Goal: Task Accomplishment & Management: Manage account settings

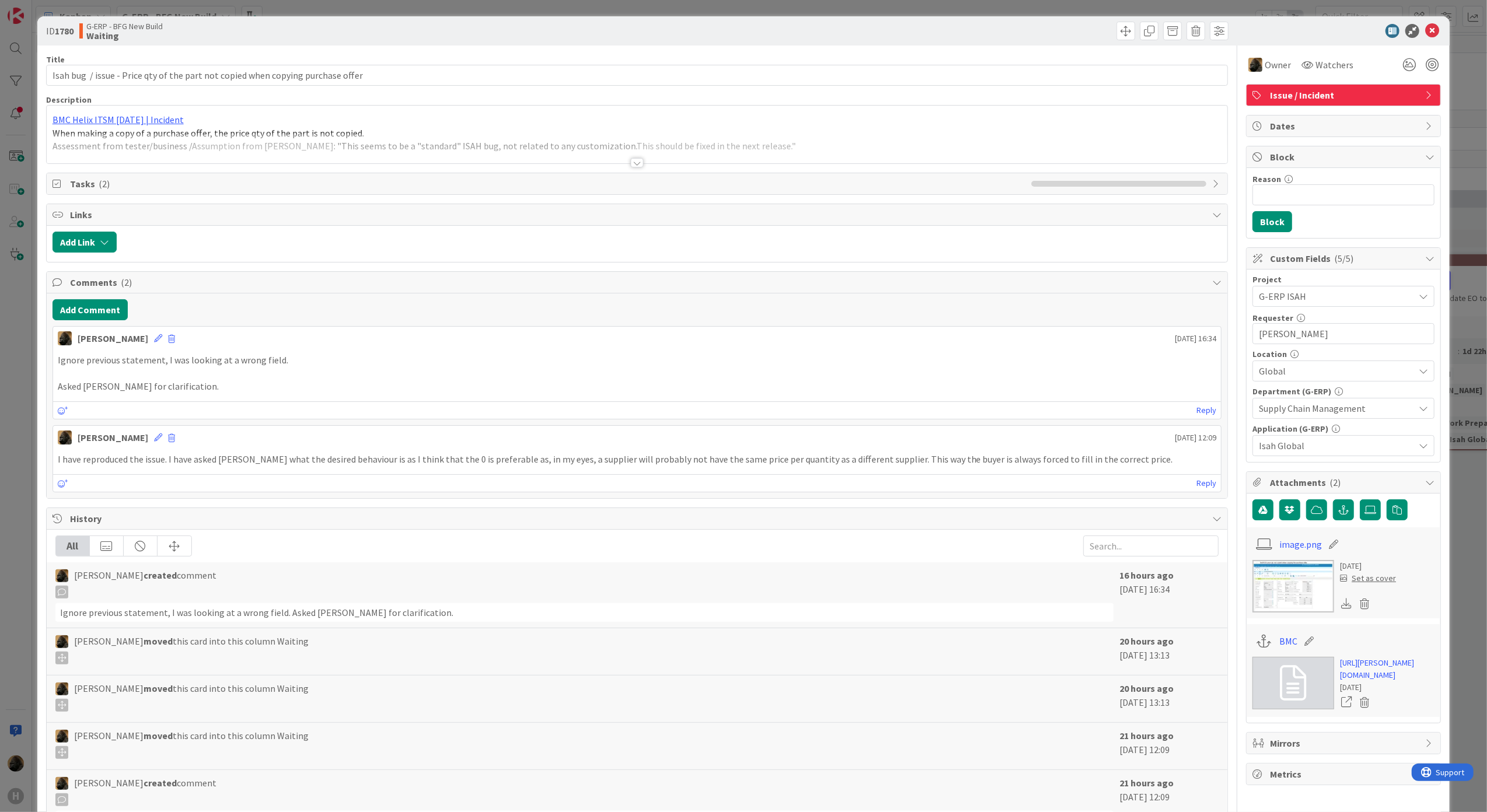
click at [3, 347] on div "ID 1780 G-ERP - BFG New Build Waiting Title 80 / 128 Isah bug / issue - Price q…" at bounding box center [743, 406] width 1487 height 812
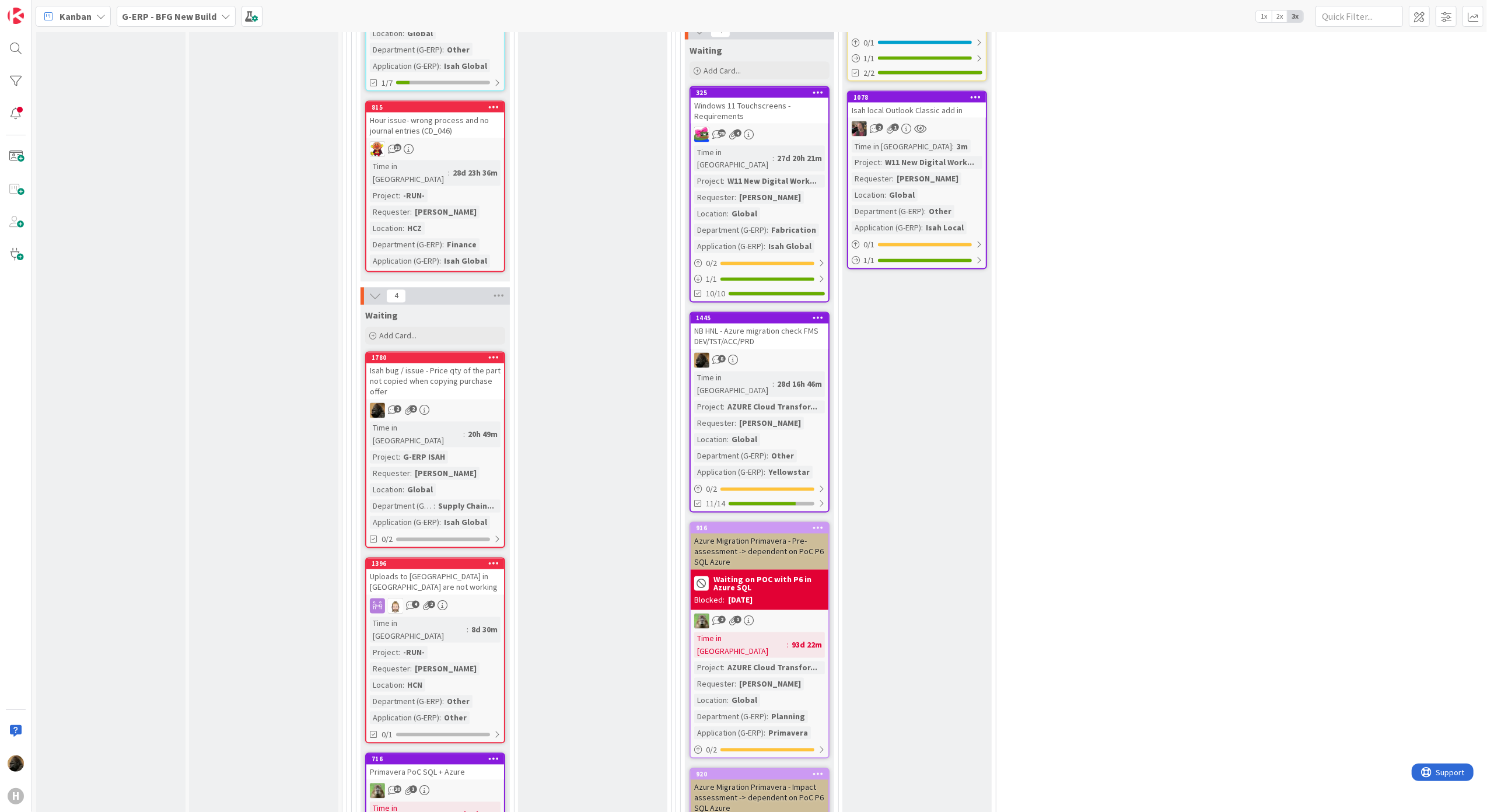
scroll to position [2107, 0]
click at [466, 363] on div "Isah bug / issue - Price qty of the part not copied when copying purchase offer" at bounding box center [435, 381] width 138 height 36
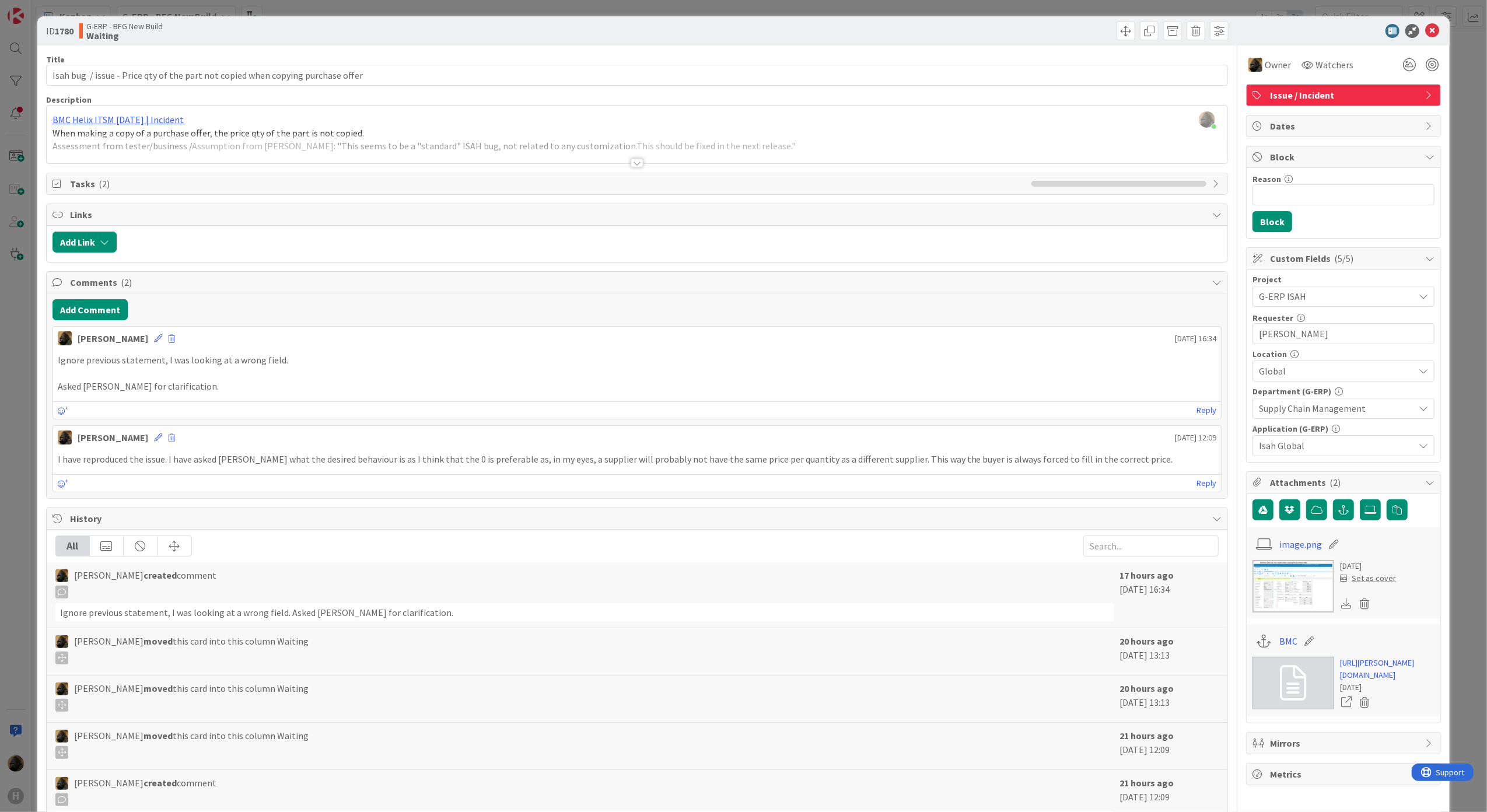
click at [15, 453] on div "ID 1780 G-ERP - BFG New Build Waiting Title 80 / 128 Isah bug / issue - Price q…" at bounding box center [743, 406] width 1487 height 812
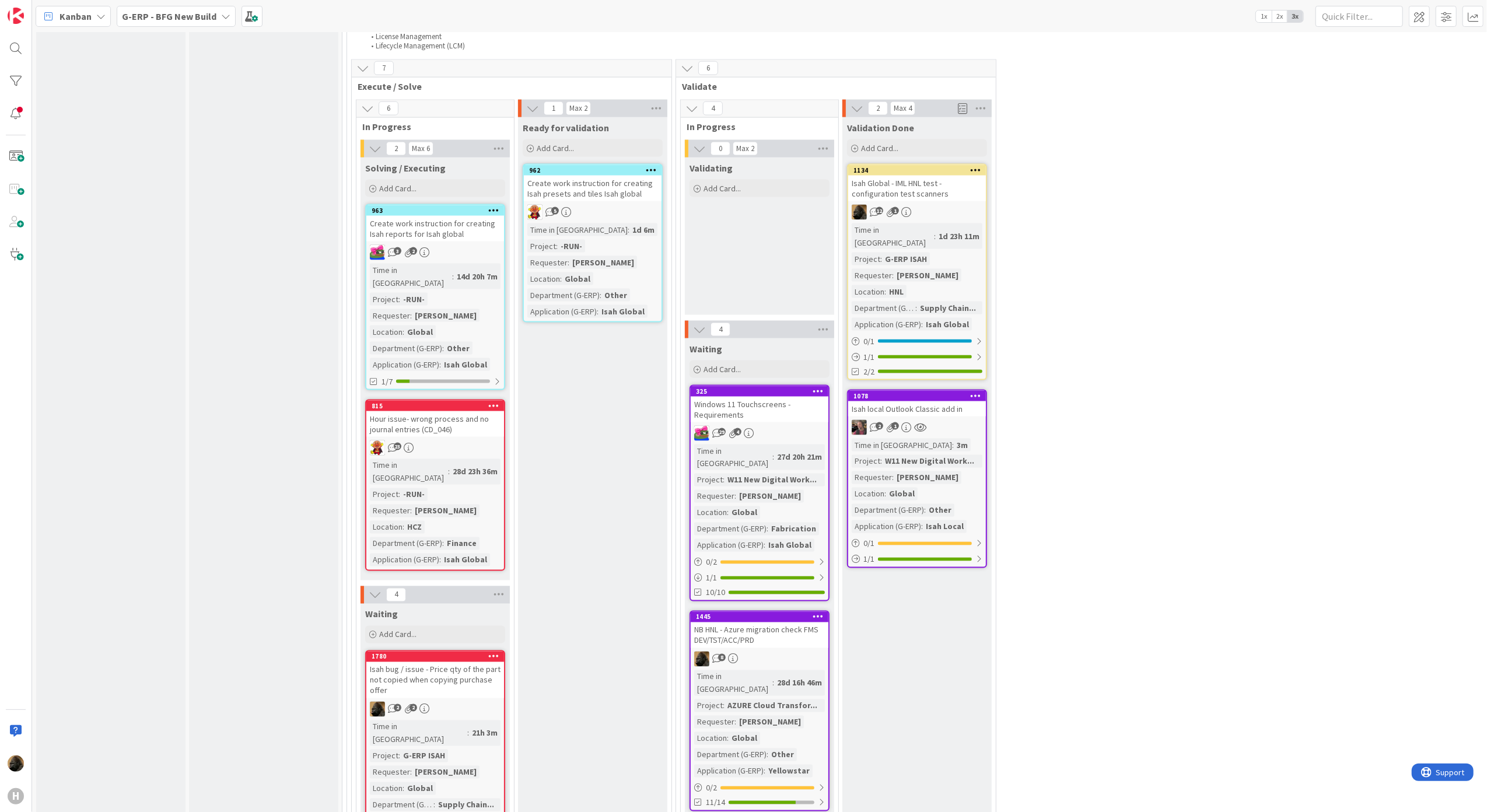
scroll to position [1805, 0]
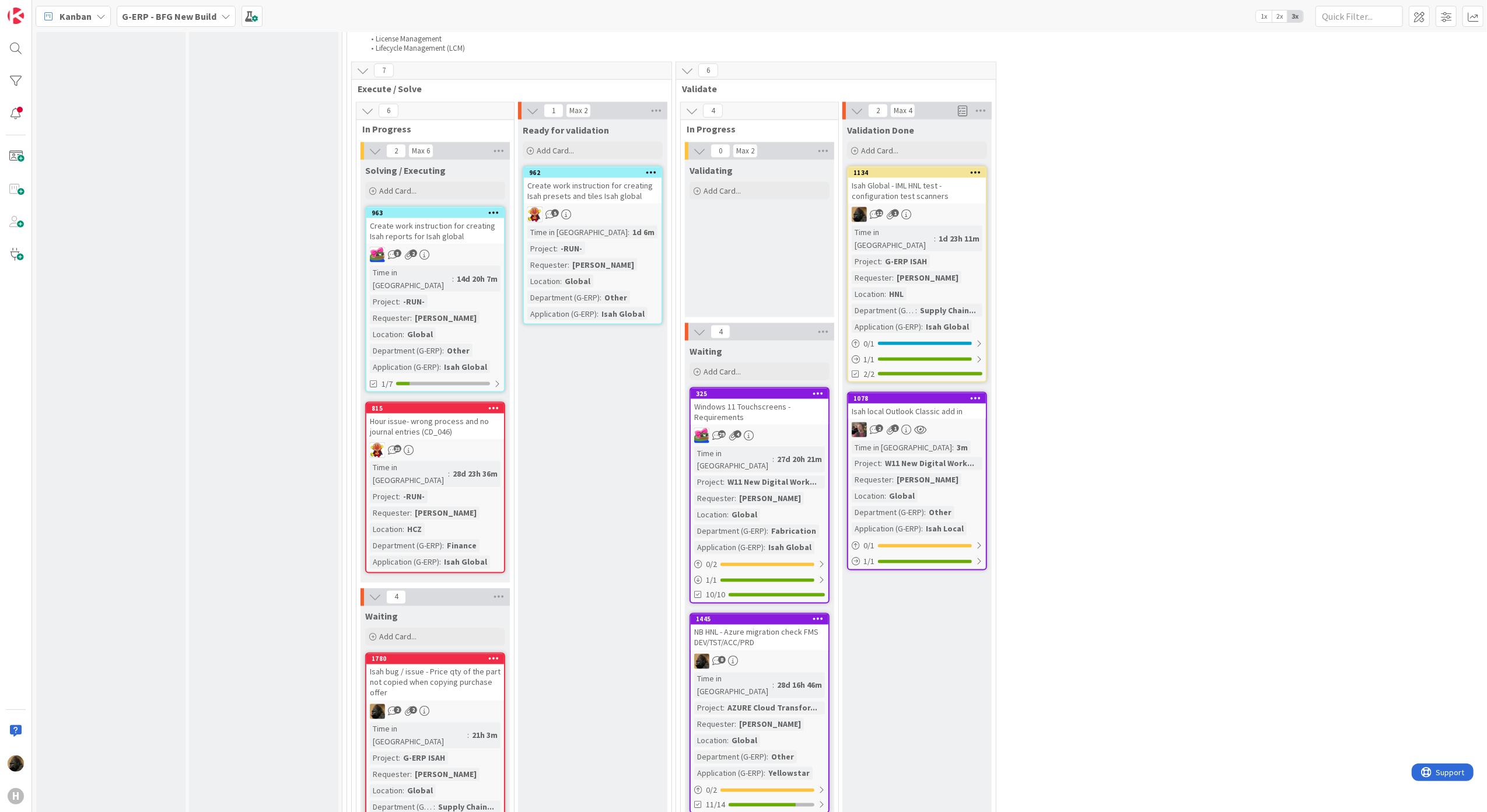
click at [915, 178] on div "Isah Global - IML HNL test - configuration test scanners" at bounding box center [917, 190] width 138 height 26
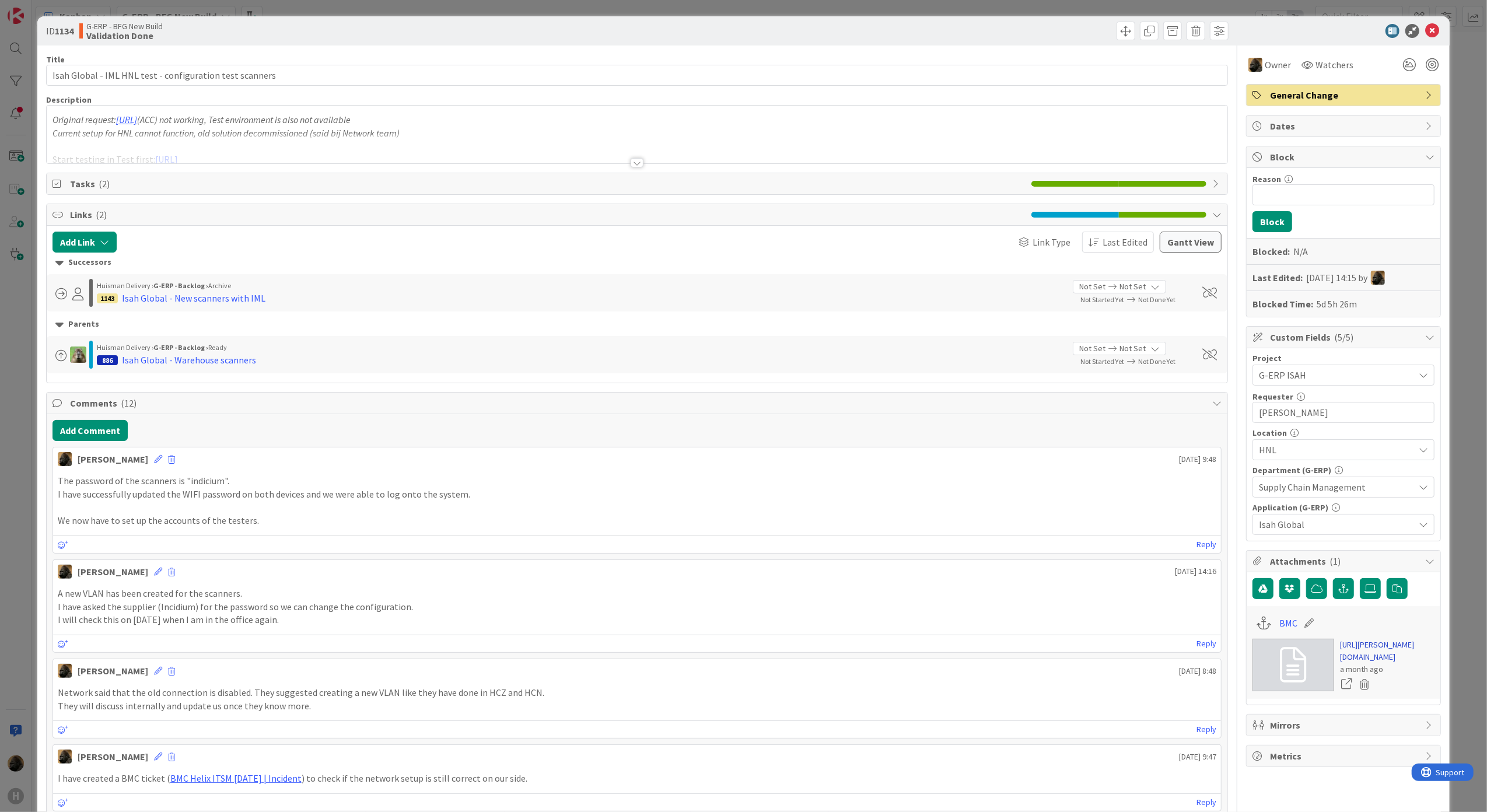
click at [1359, 654] on link "[URL][PERSON_NAME][DOMAIN_NAME]" at bounding box center [1387, 650] width 94 height 24
click at [1117, 28] on span at bounding box center [1126, 31] width 19 height 19
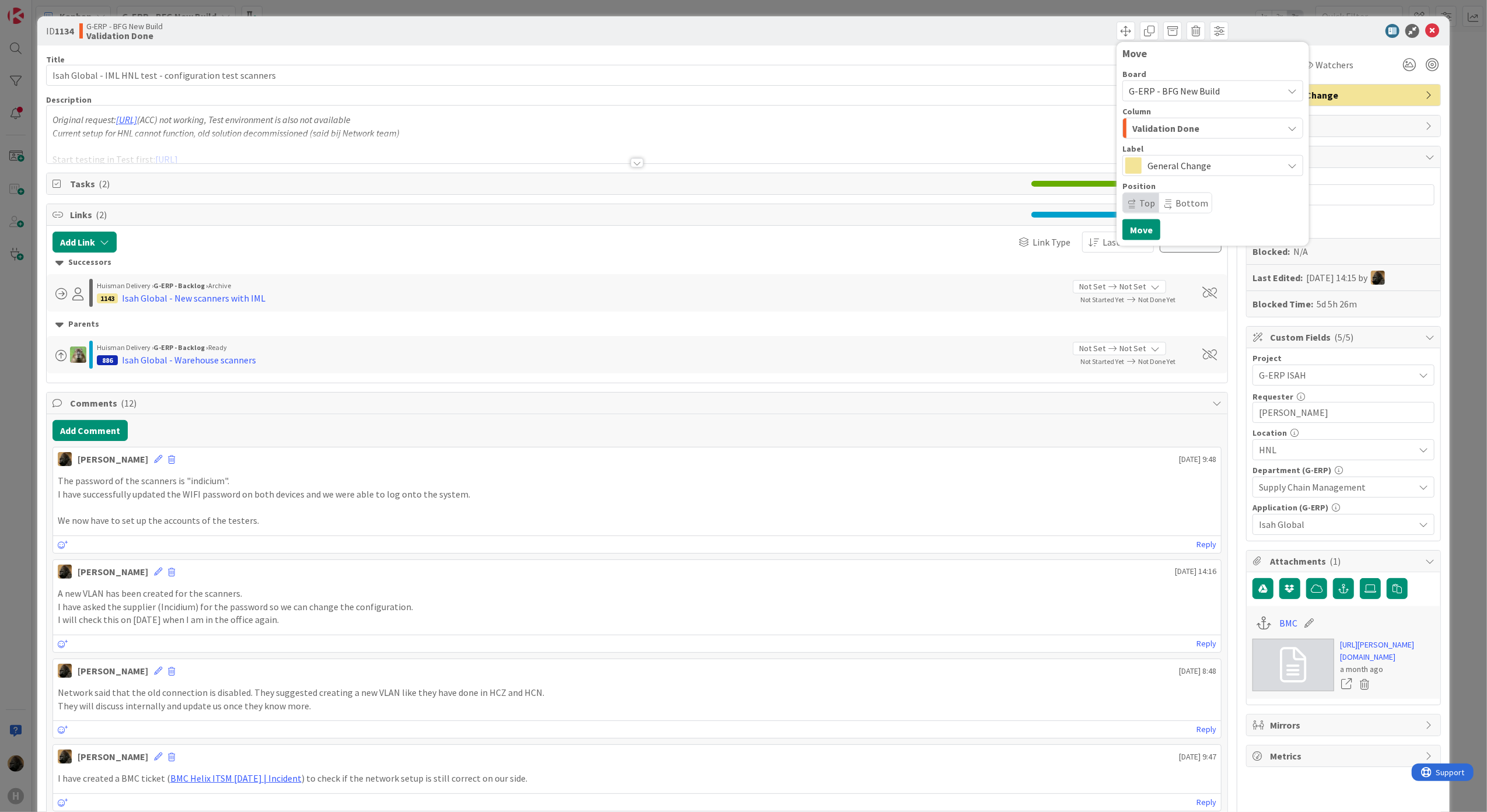
click at [1158, 133] on span "Validation Done" at bounding box center [1166, 128] width 67 height 15
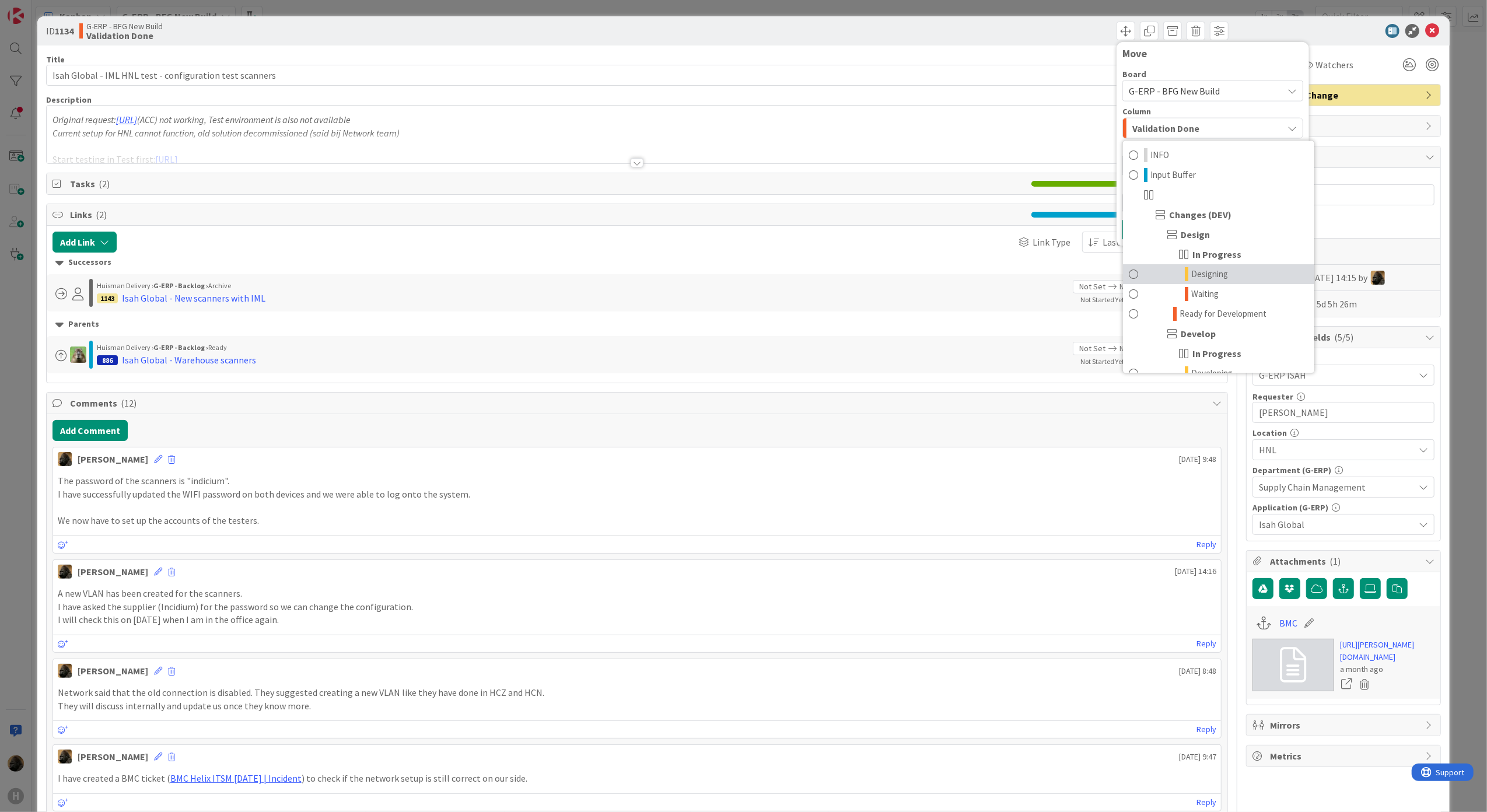
scroll to position [1244, 0]
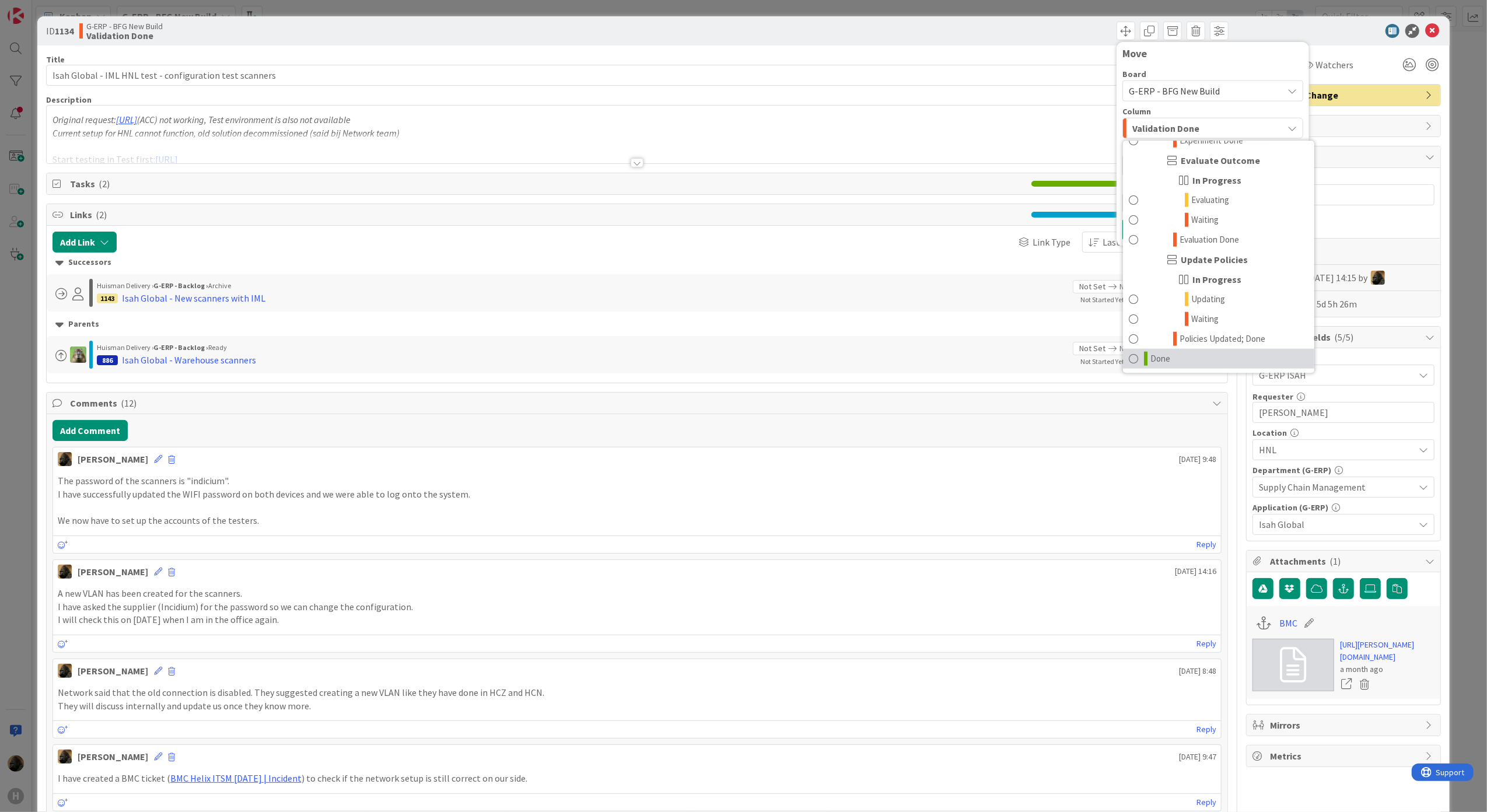
click at [1179, 362] on link "Done" at bounding box center [1219, 358] width 192 height 20
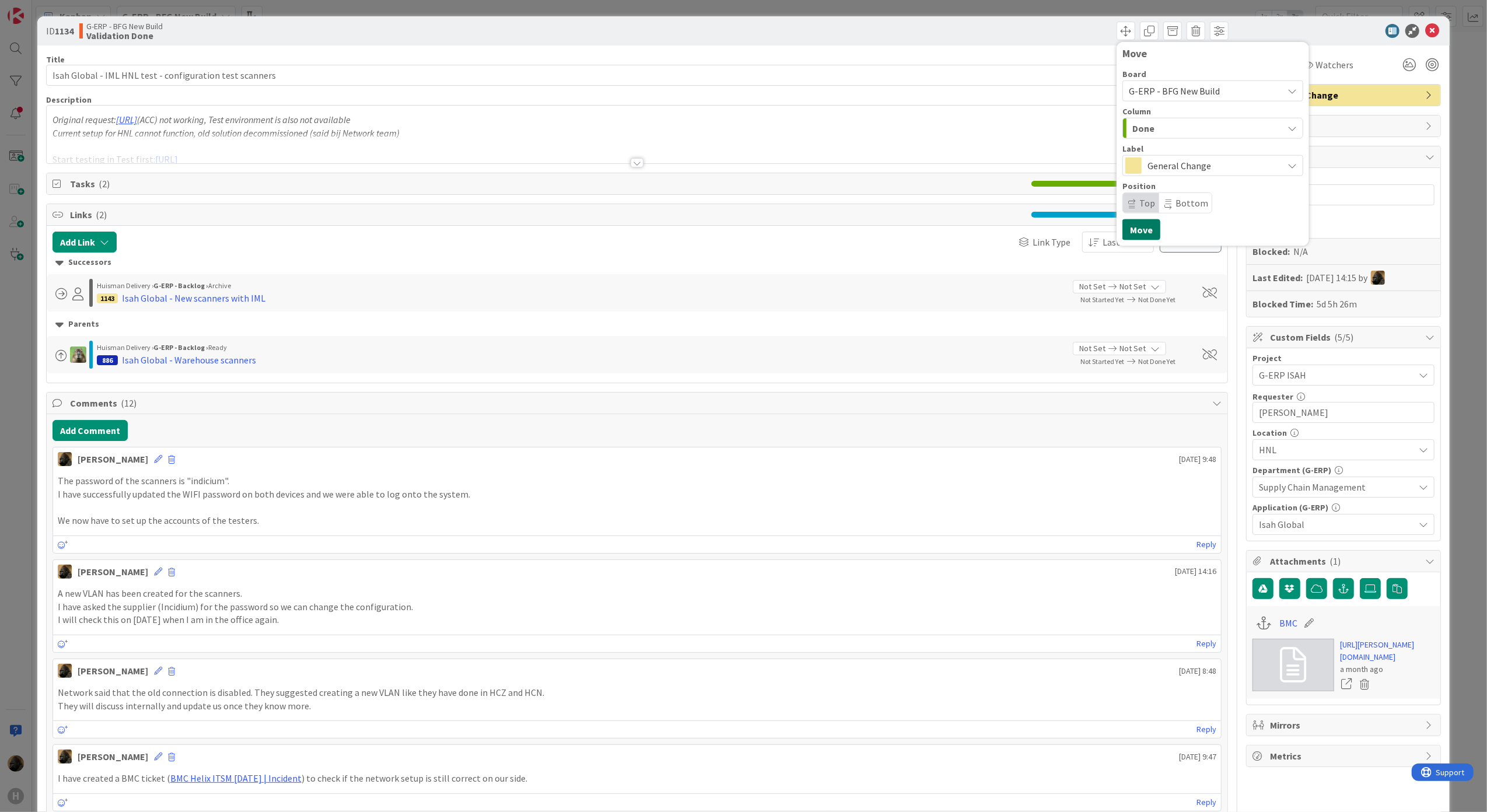
click at [1138, 232] on button "Move" at bounding box center [1141, 230] width 38 height 21
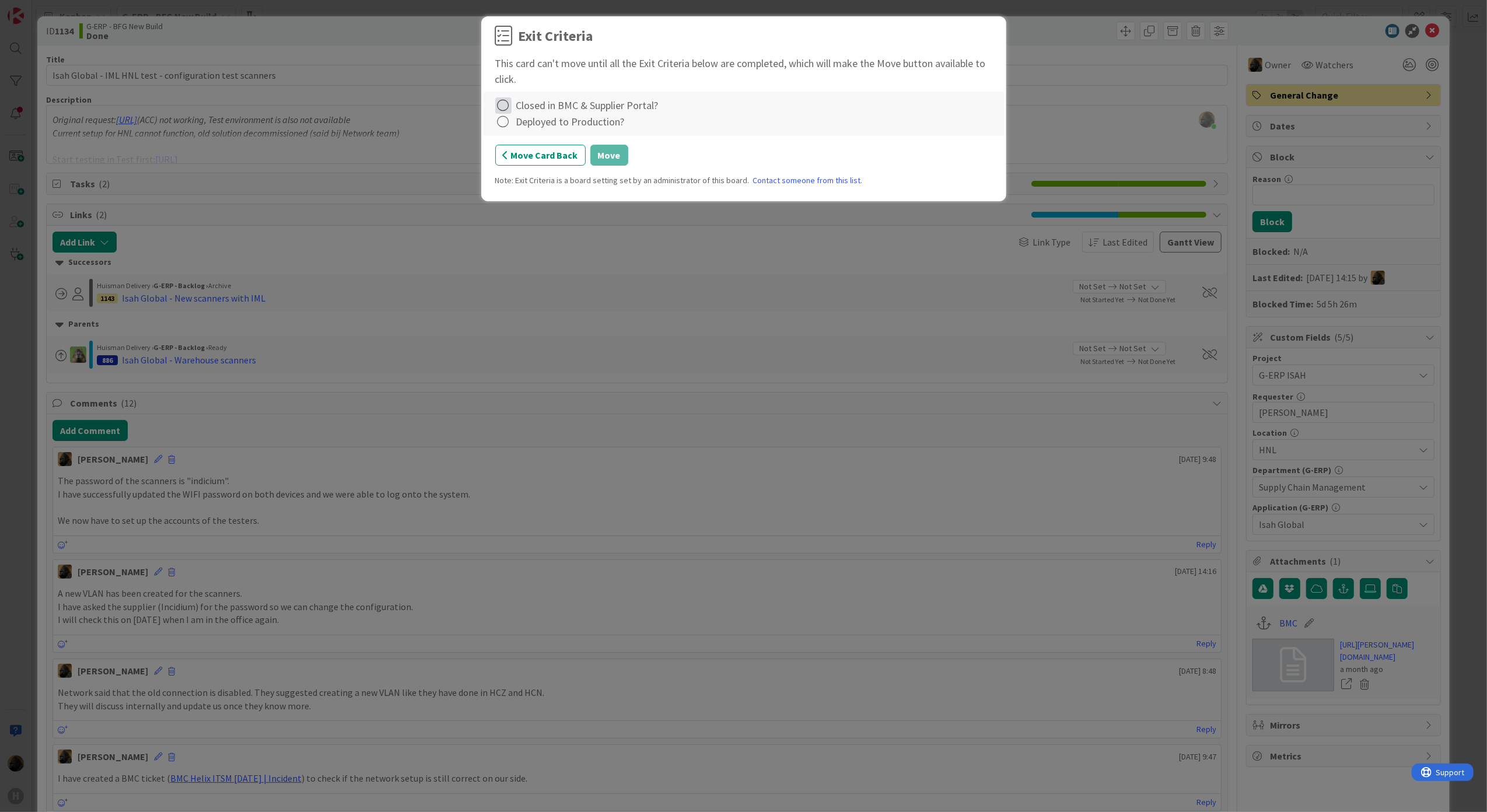
click at [499, 104] on icon at bounding box center [504, 105] width 16 height 16
click at [524, 143] on link "Not Applicable" at bounding box center [568, 147] width 146 height 17
click at [503, 102] on icon at bounding box center [504, 105] width 16 height 16
click at [524, 123] on link "Complete" at bounding box center [568, 130] width 146 height 17
click at [502, 123] on icon at bounding box center [504, 122] width 16 height 16
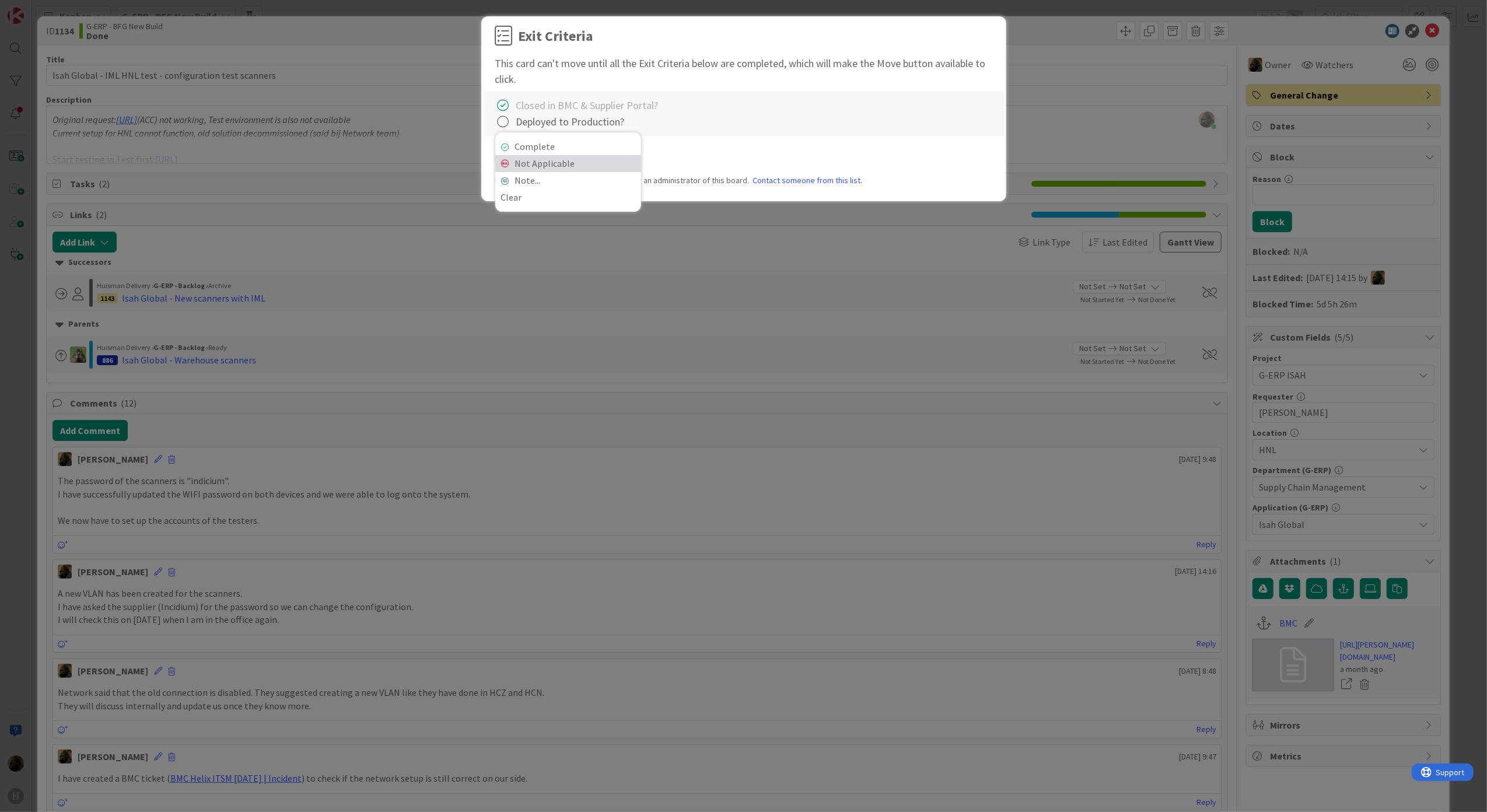
click at [531, 160] on link "Not Applicable" at bounding box center [568, 163] width 146 height 17
click at [605, 165] on button "Move" at bounding box center [609, 155] width 38 height 21
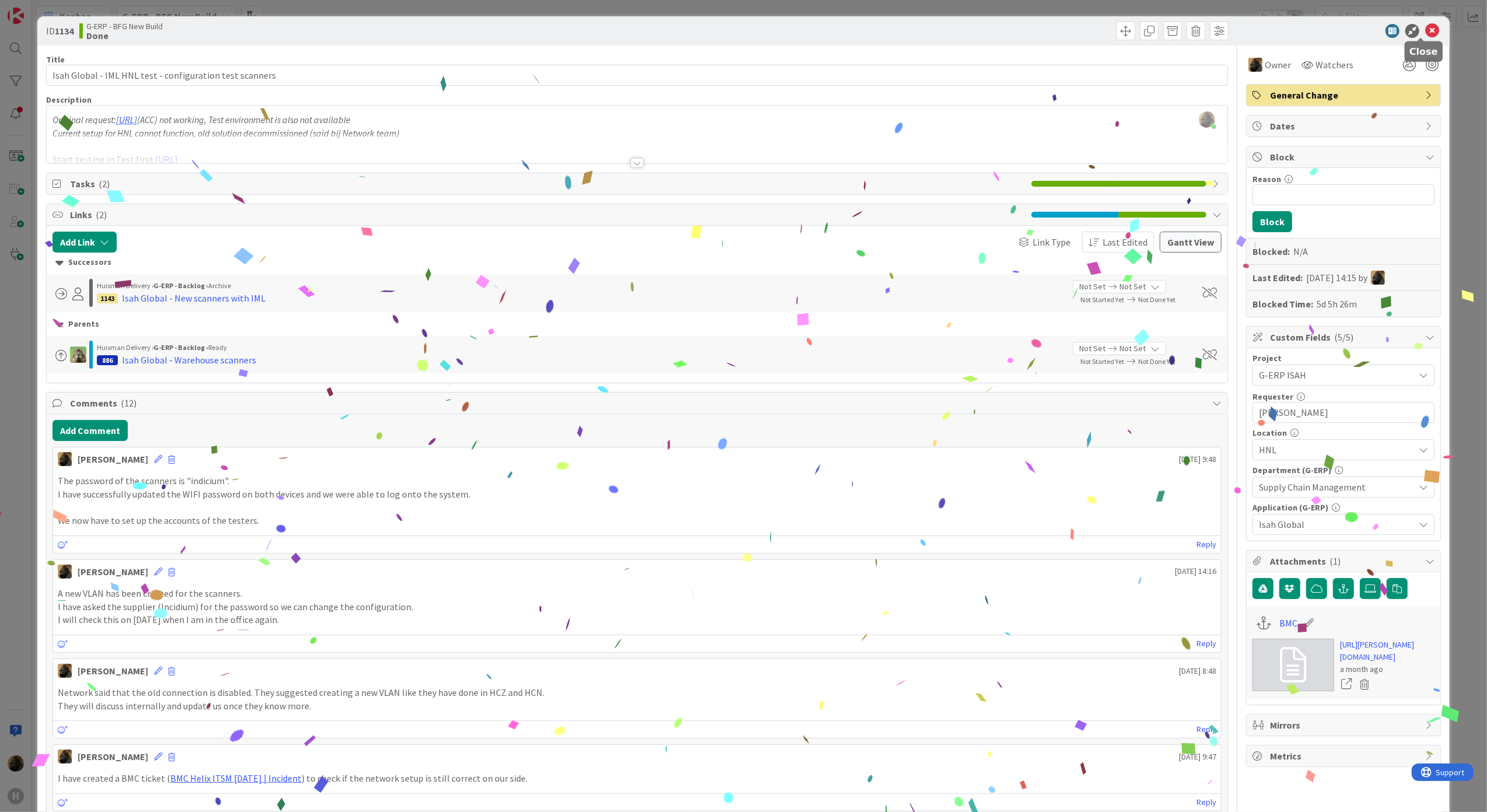
click at [1425, 31] on icon at bounding box center [1432, 31] width 14 height 14
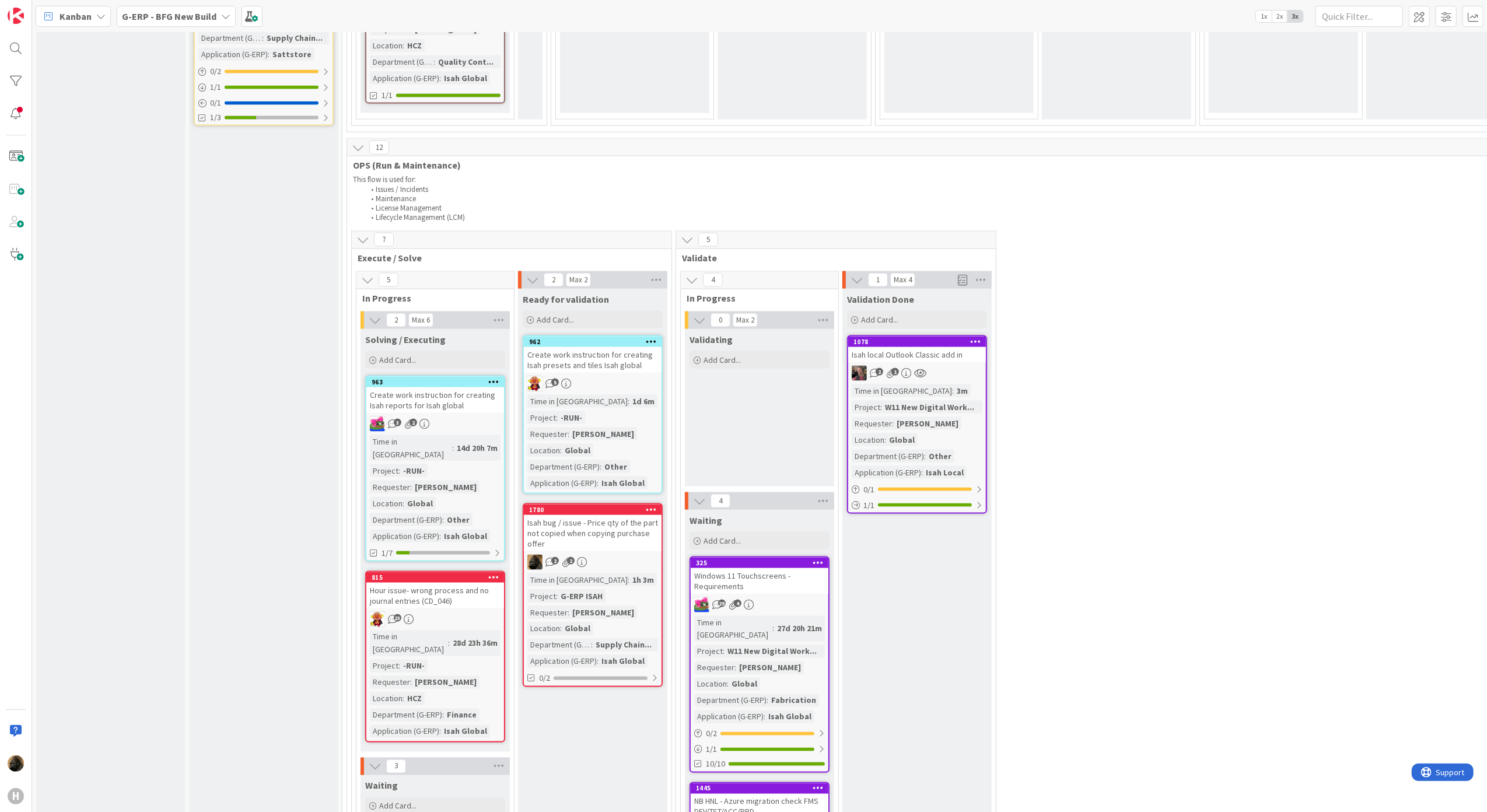
scroll to position [1636, 0]
click at [285, 516] on div "Input Buffer During the Replenishment Meeting the team & Team Manager will sele…" at bounding box center [263, 12] width 149 height 3192
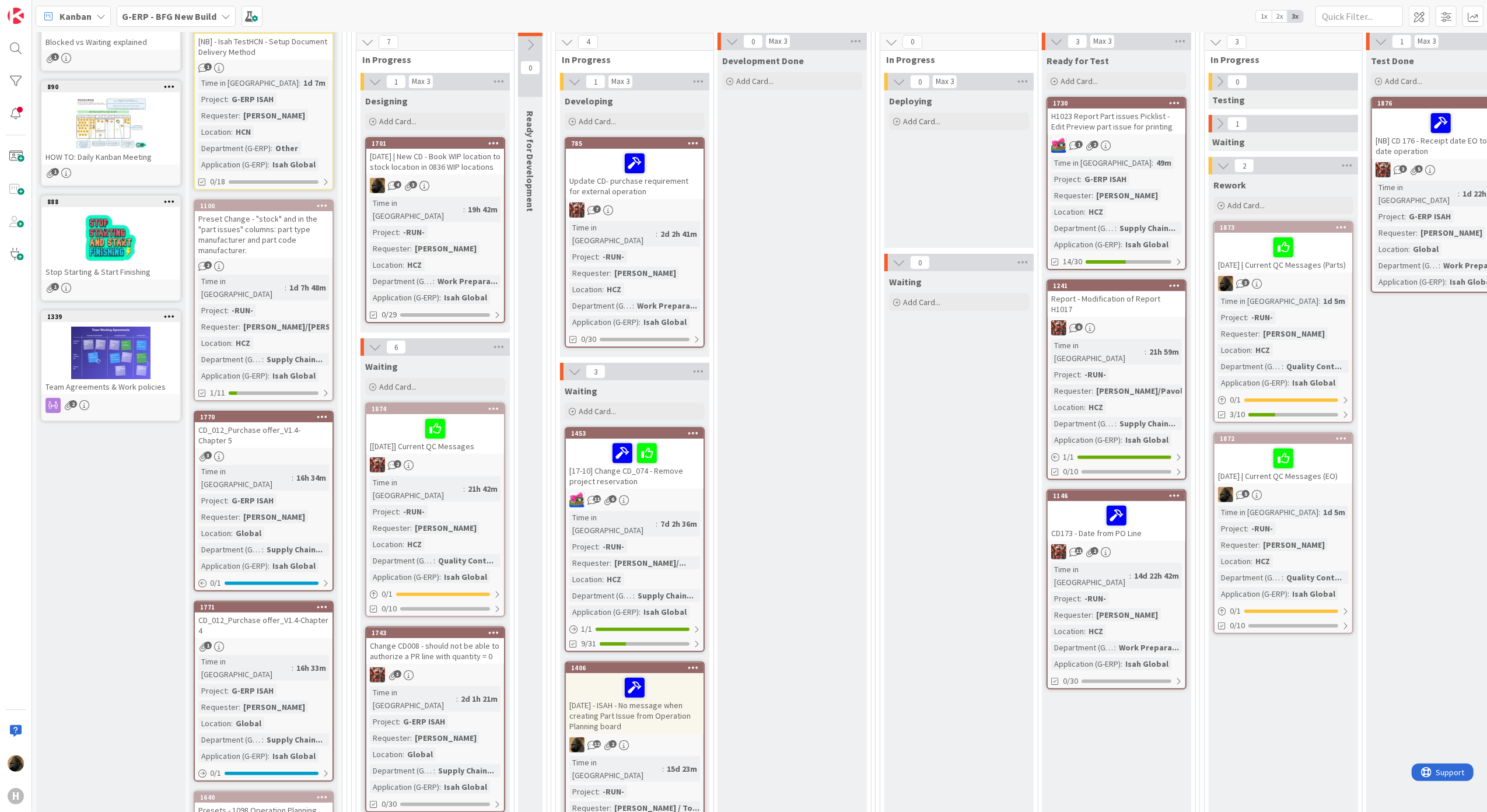
scroll to position [157, 0]
click at [480, 167] on div "[DATE] | New CD - Book WIP location to stock location in 0836 WIP locations" at bounding box center [435, 162] width 138 height 26
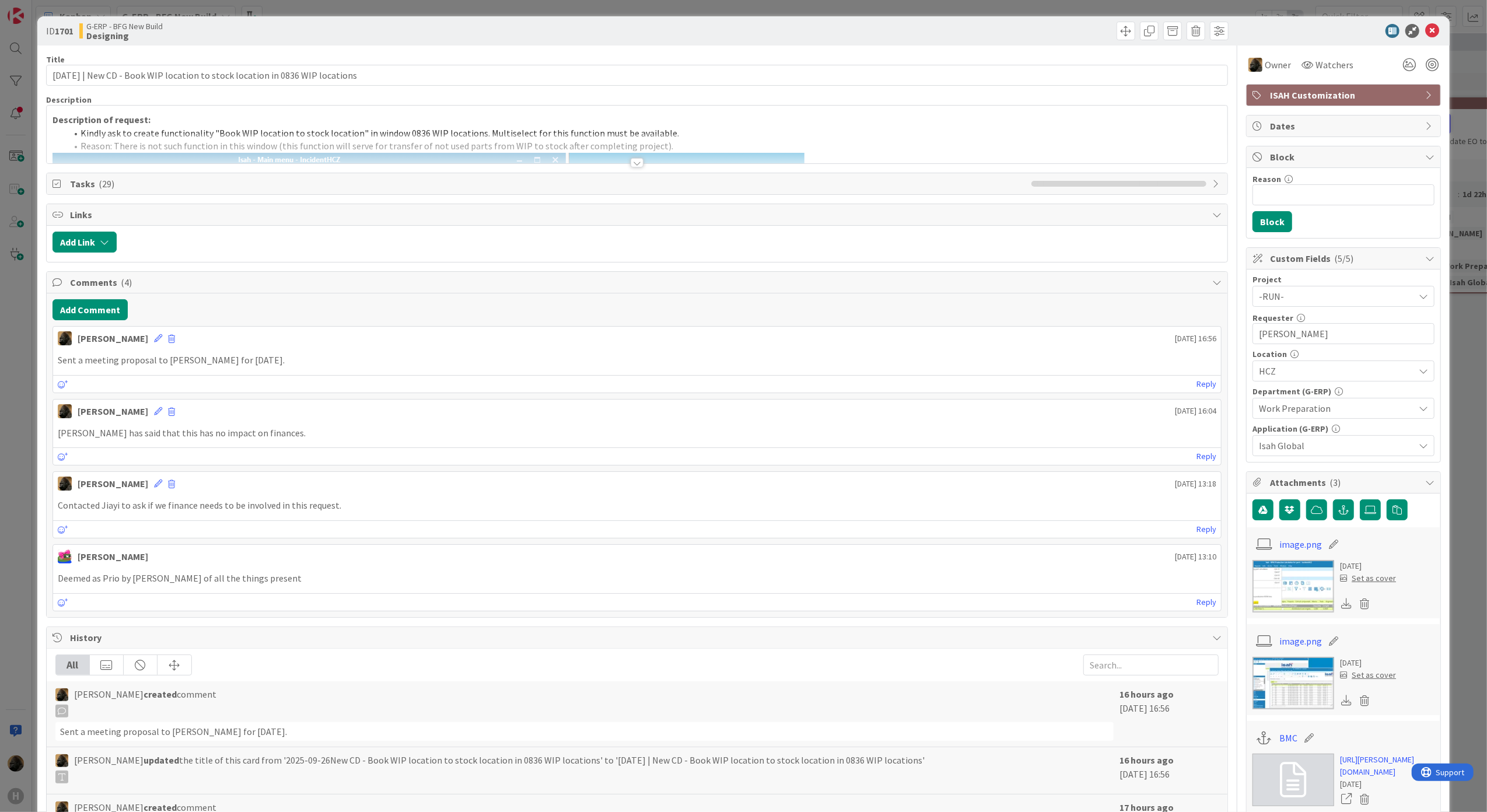
click at [633, 165] on div at bounding box center [637, 162] width 13 height 9
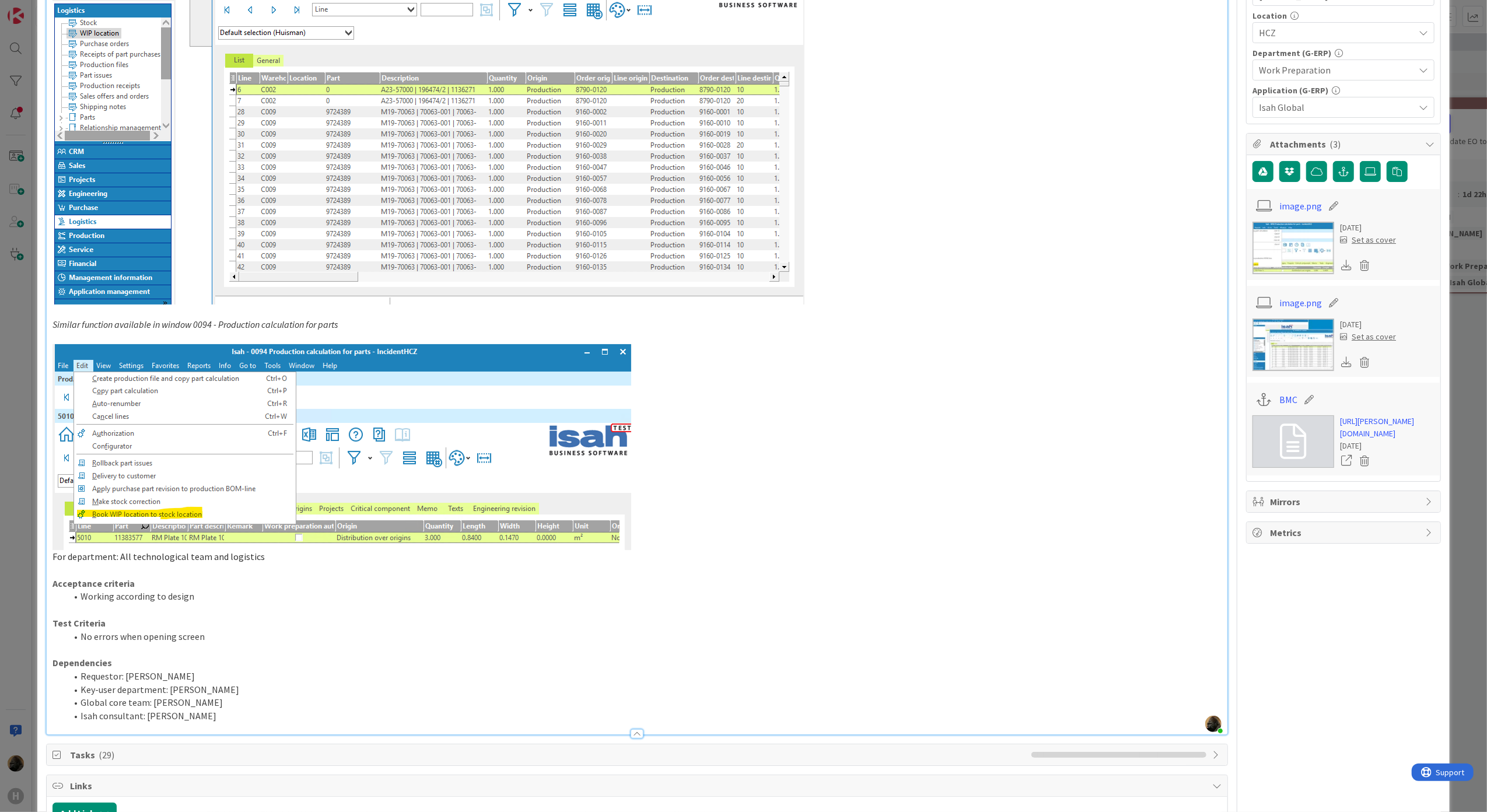
scroll to position [339, 0]
click at [3, 399] on div "ID 1701 G-ERP - BFG New Build Designing Title 79 / 128 [DATE] | New CD - Book W…" at bounding box center [743, 406] width 1487 height 812
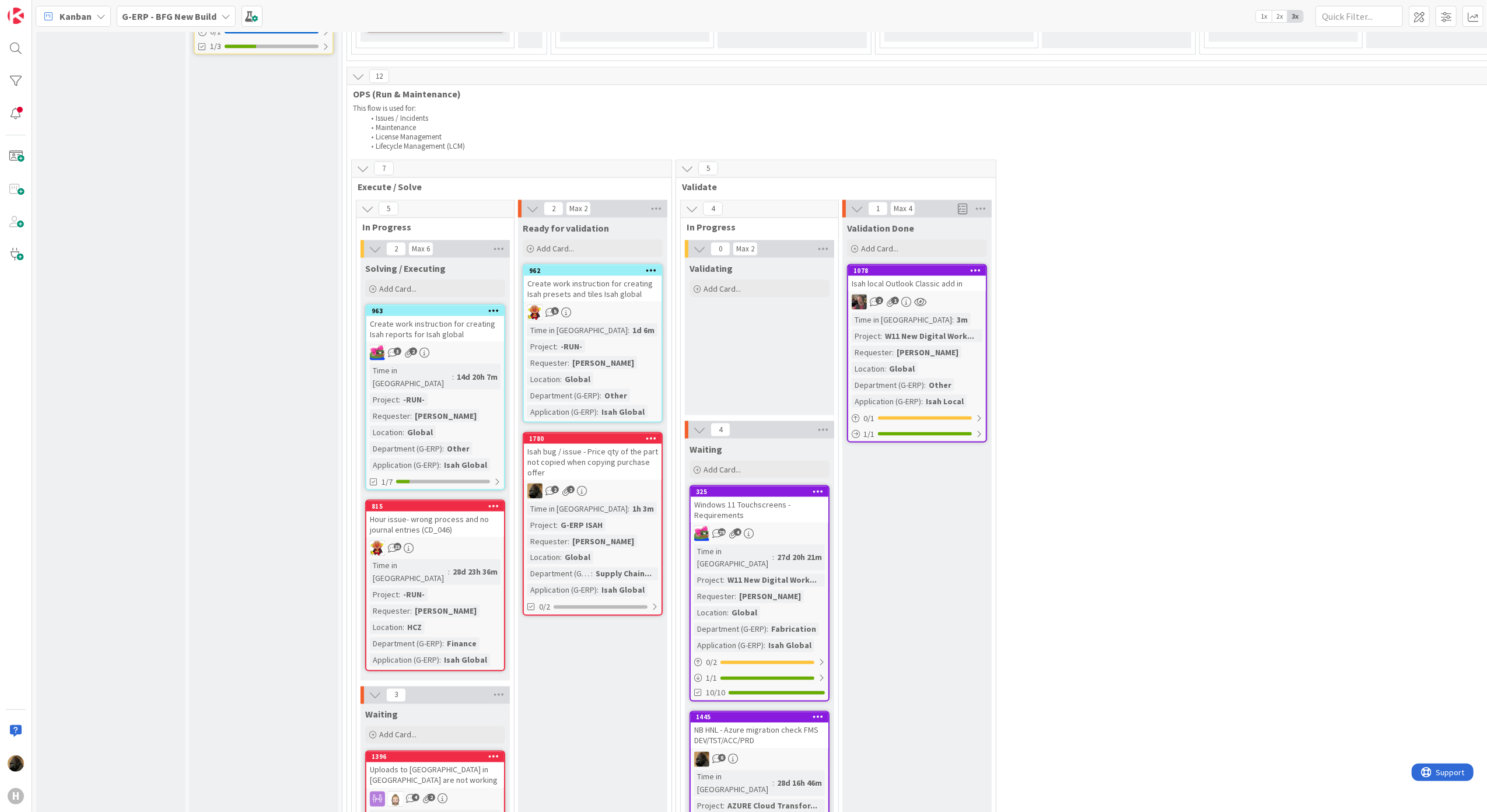
scroll to position [1708, 0]
click at [577, 443] on div "Isah bug / issue - Price qty of the part not copied when copying purchase offer" at bounding box center [593, 462] width 138 height 36
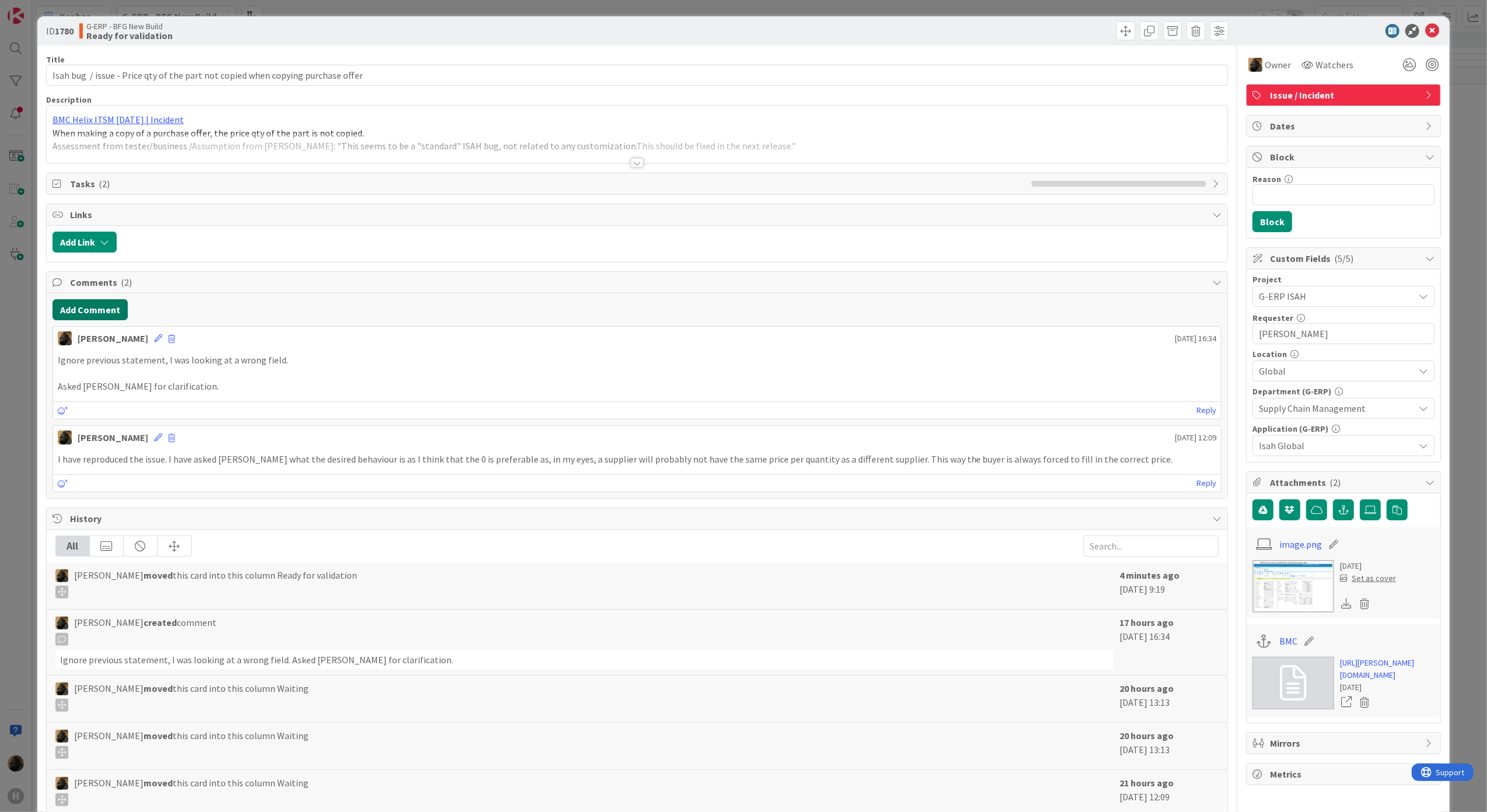
click at [79, 311] on button "Add Comment" at bounding box center [90, 310] width 76 height 21
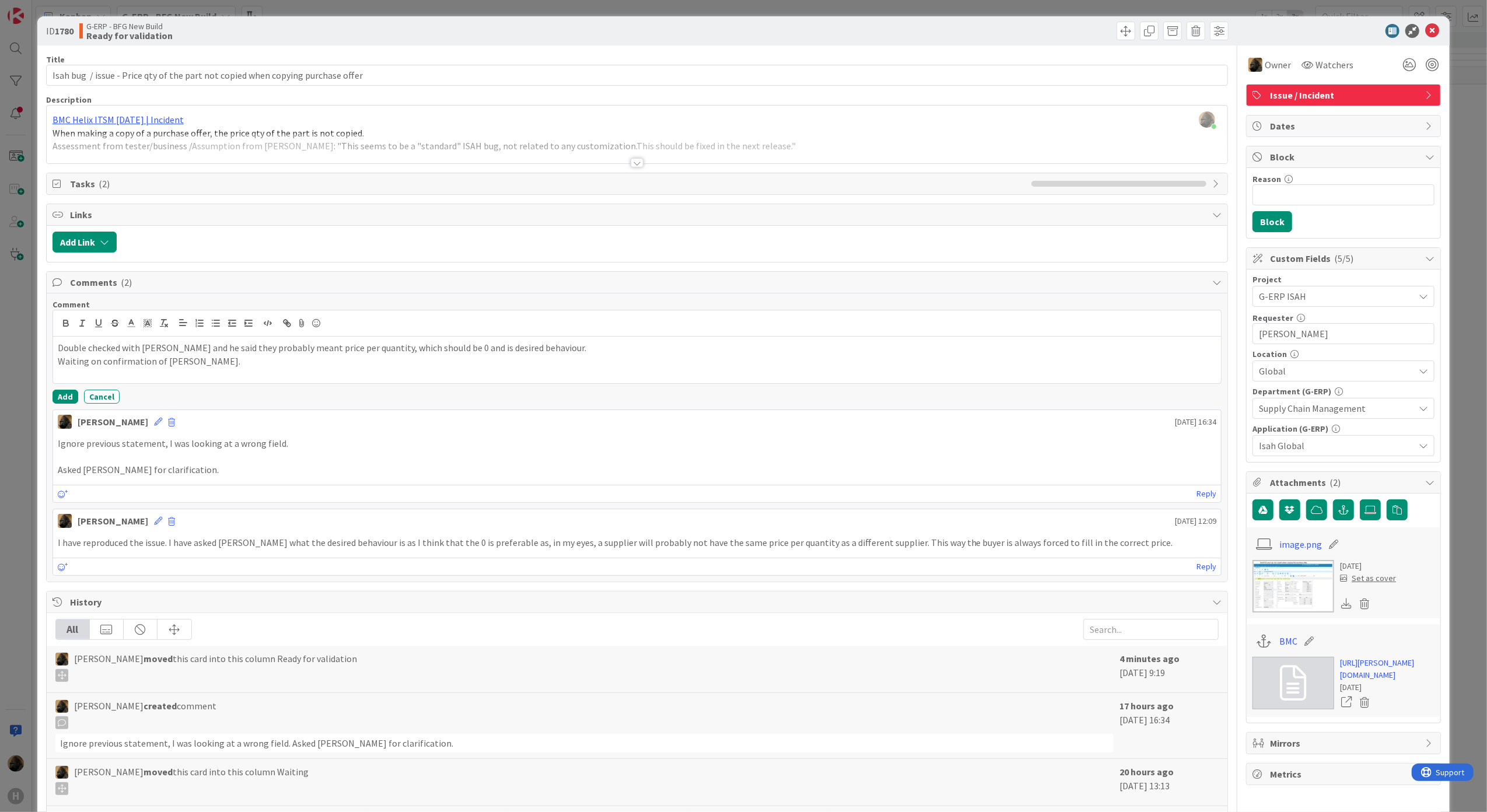
click at [56, 392] on div "Comment Double checked with [PERSON_NAME] and he said they probably meant price…" at bounding box center [637, 351] width 1170 height 104
click at [59, 397] on button "Add" at bounding box center [65, 397] width 26 height 14
click at [7, 415] on div "ID 1780 G-ERP - BFG New Build Ready for validation Title 80 / 128 Isah bug / is…" at bounding box center [743, 406] width 1487 height 812
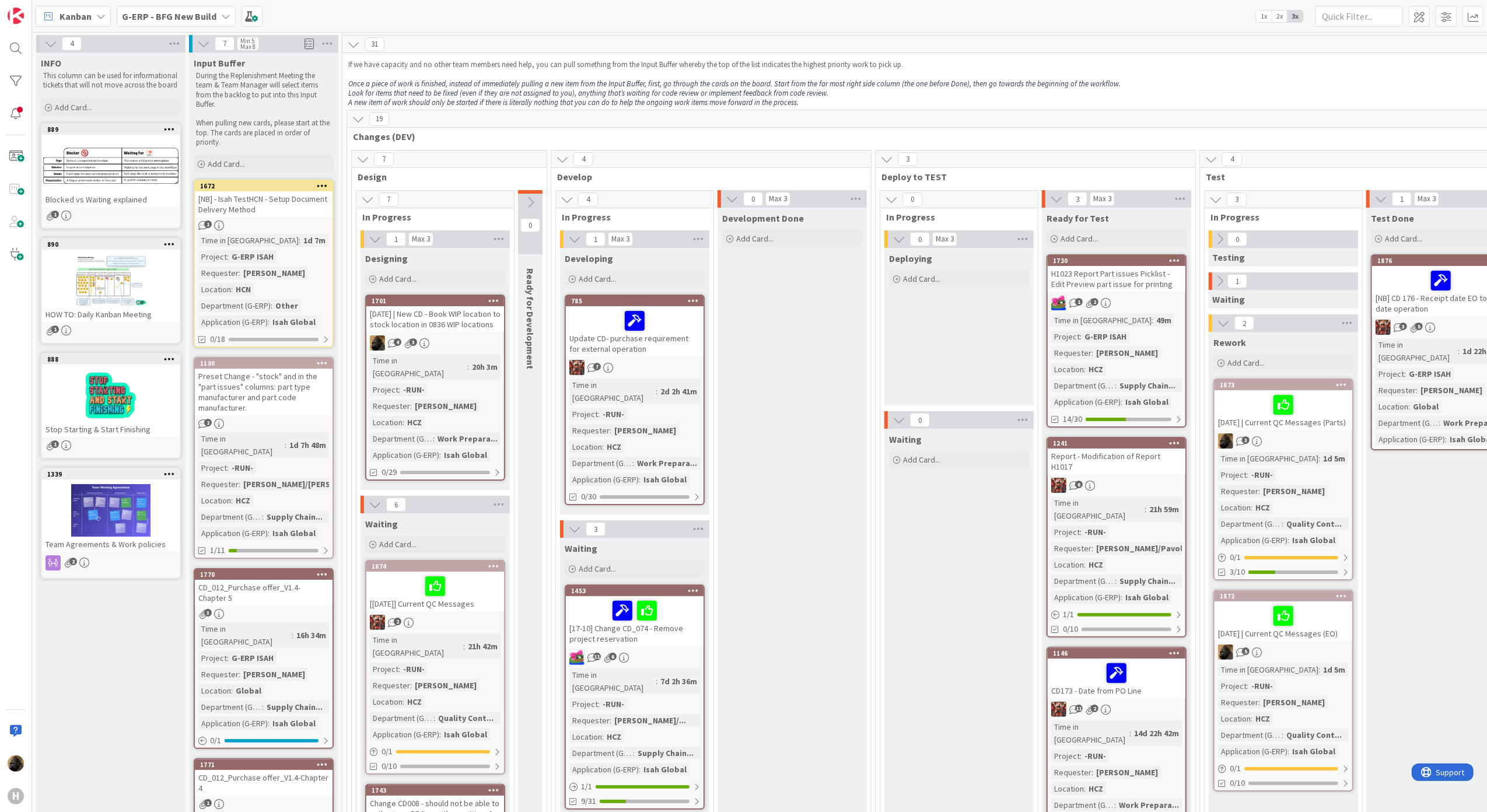
click at [286, 206] on div "[NB] - Isah TestHCN - Setup Document Delivery Method" at bounding box center [263, 204] width 138 height 26
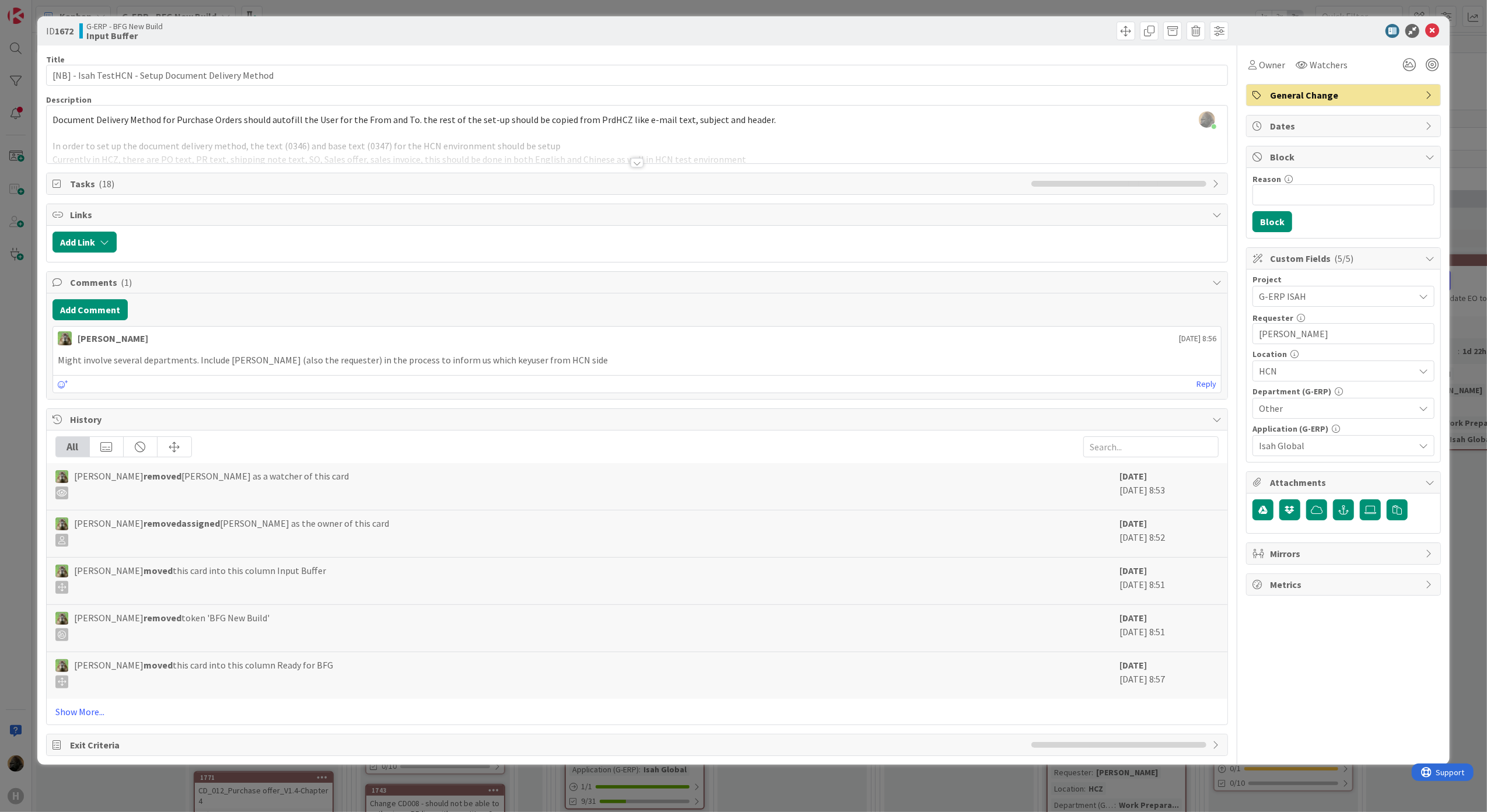
click at [626, 155] on div at bounding box center [637, 148] width 1181 height 30
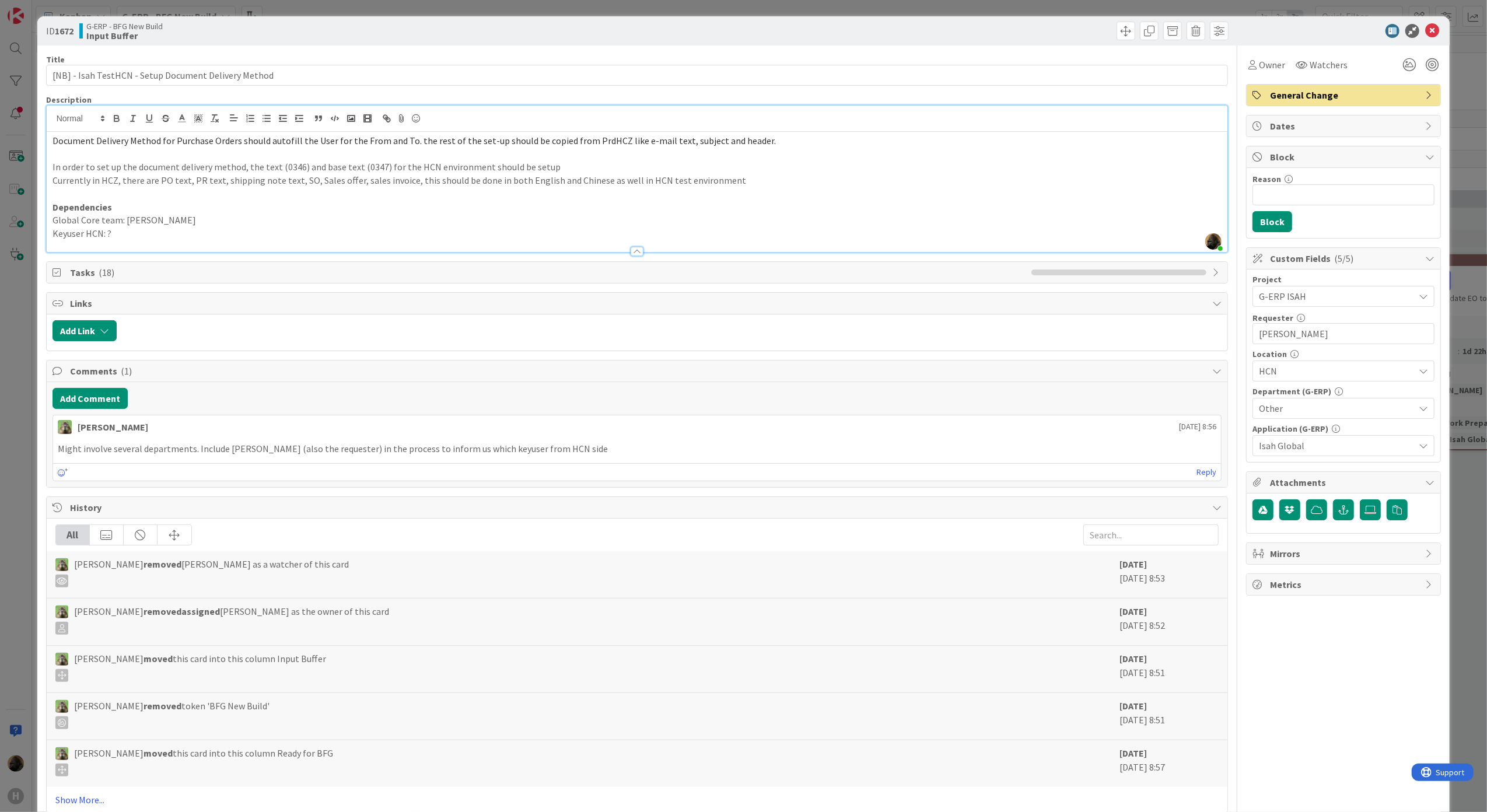
click at [280, 203] on p "Dependencies" at bounding box center [637, 208] width 1170 height 14
click at [3, 474] on div "ID 1672 G-ERP - BFG New Build Input Buffer Title 52 / 128 [NB] - Isah TestHCN -…" at bounding box center [743, 406] width 1487 height 812
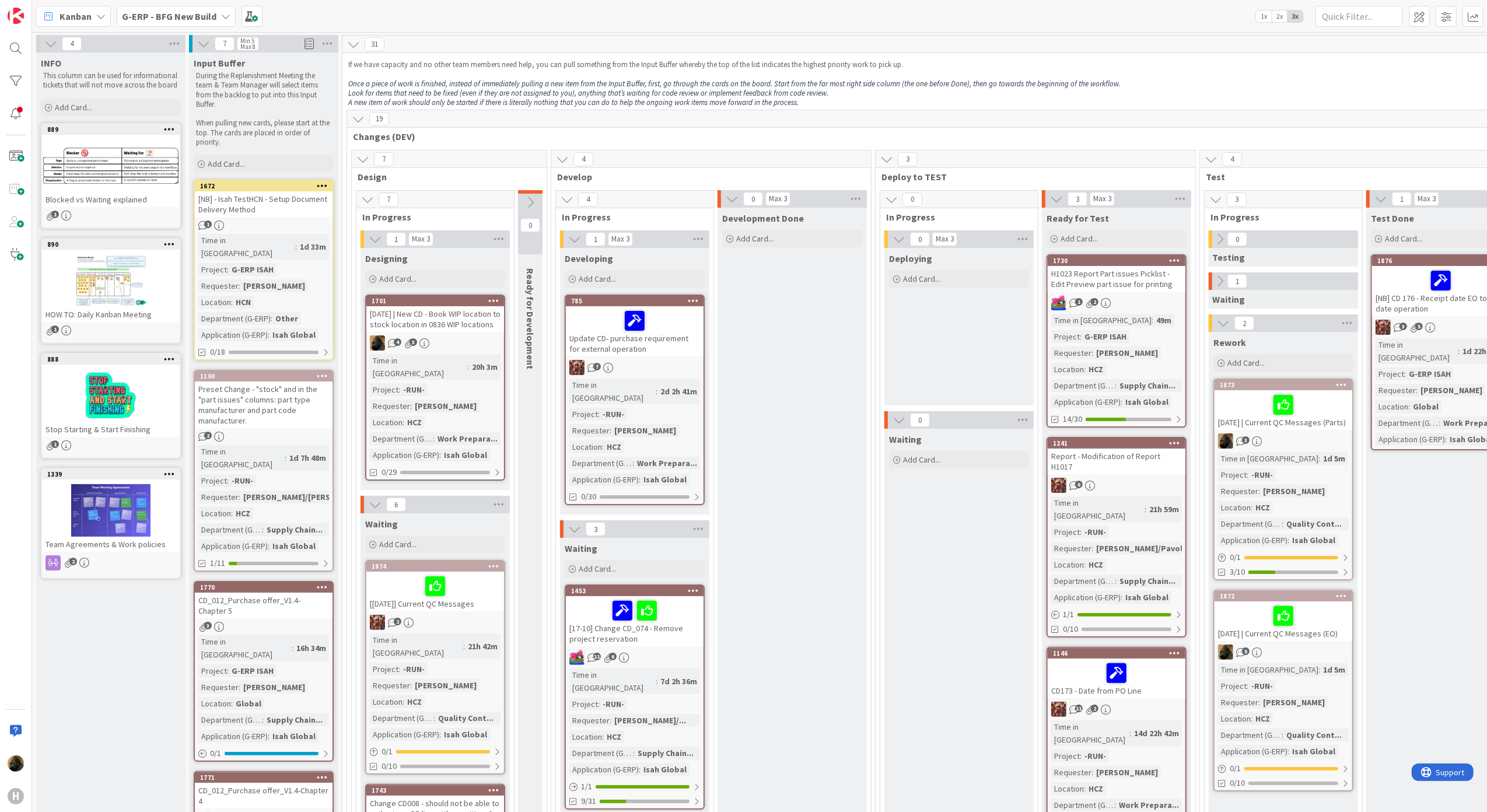
click at [239, 405] on div "Preset Change - "stock" and in the "part issues" columns: part type manufacture…" at bounding box center [263, 405] width 138 height 47
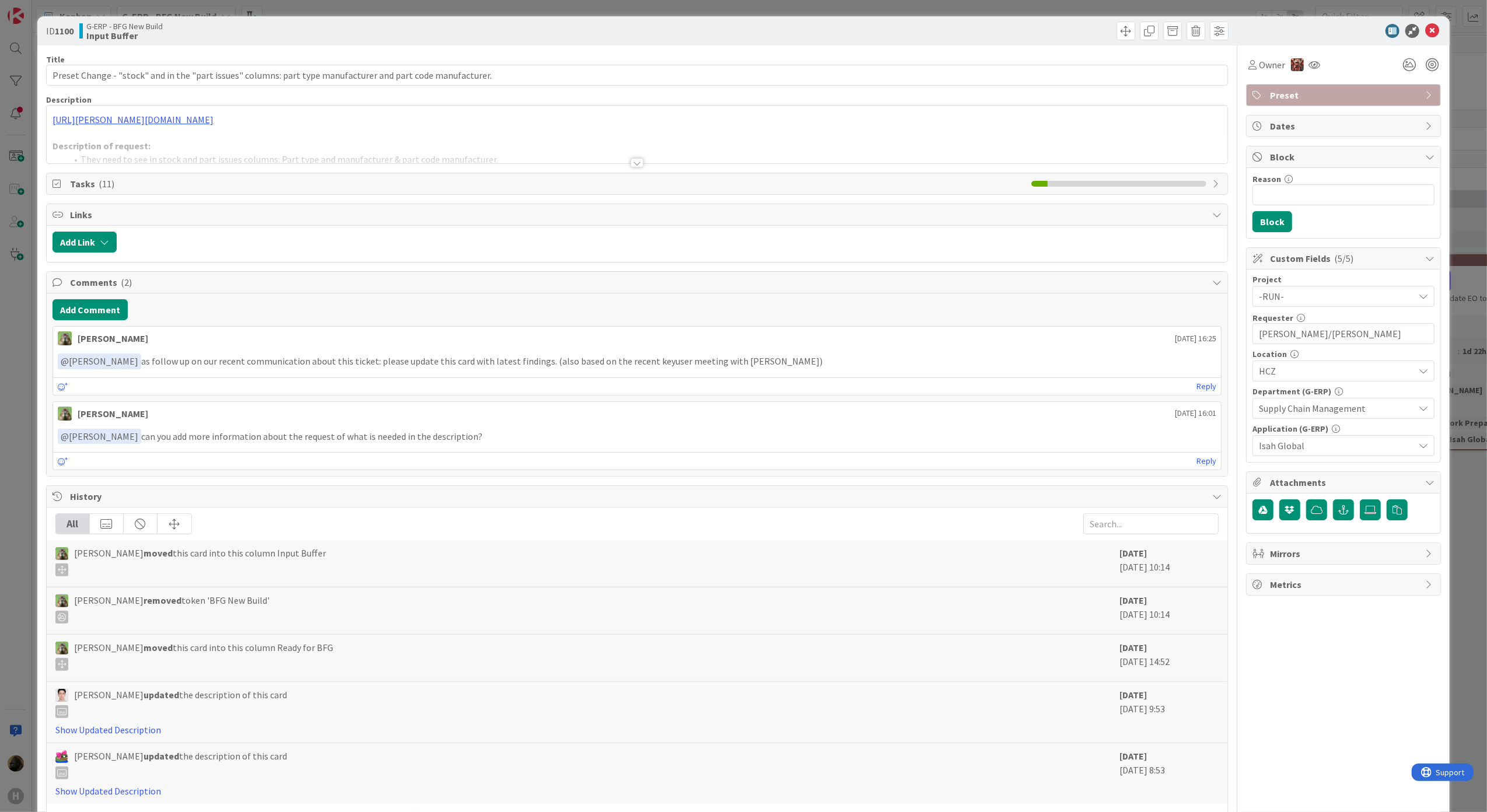
click at [637, 173] on div "Tasks ( 11 )" at bounding box center [637, 184] width 1182 height 22
click at [635, 167] on div at bounding box center [637, 162] width 13 height 9
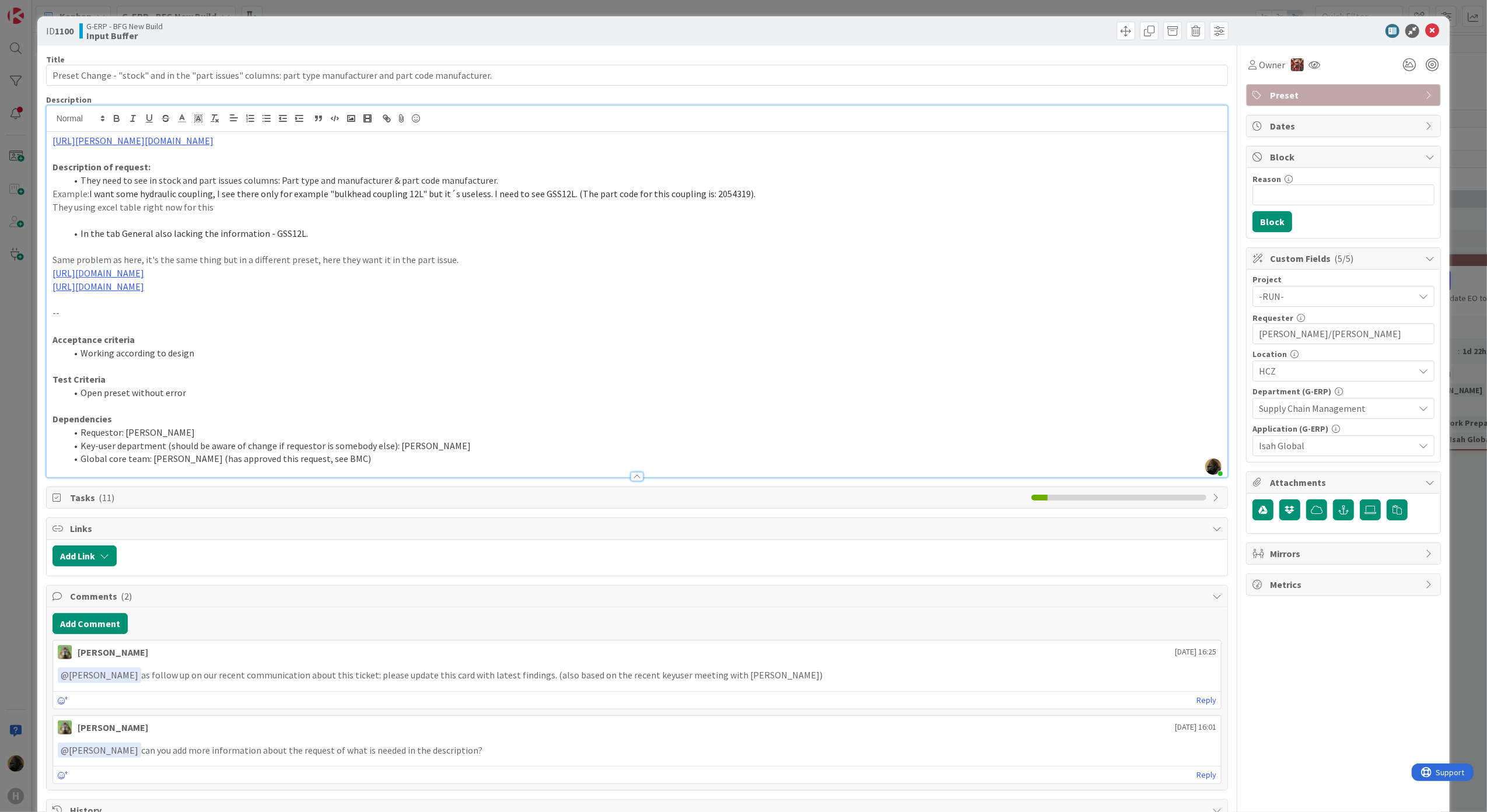
click at [162, 236] on span "In the tab General also lacking the information - GSS12L." at bounding box center [194, 233] width 228 height 12
click at [7, 490] on div "ID 1100 G-ERP - BFG New Build Input Buffer Title 108 / 128 Preset Change - "sto…" at bounding box center [743, 406] width 1487 height 812
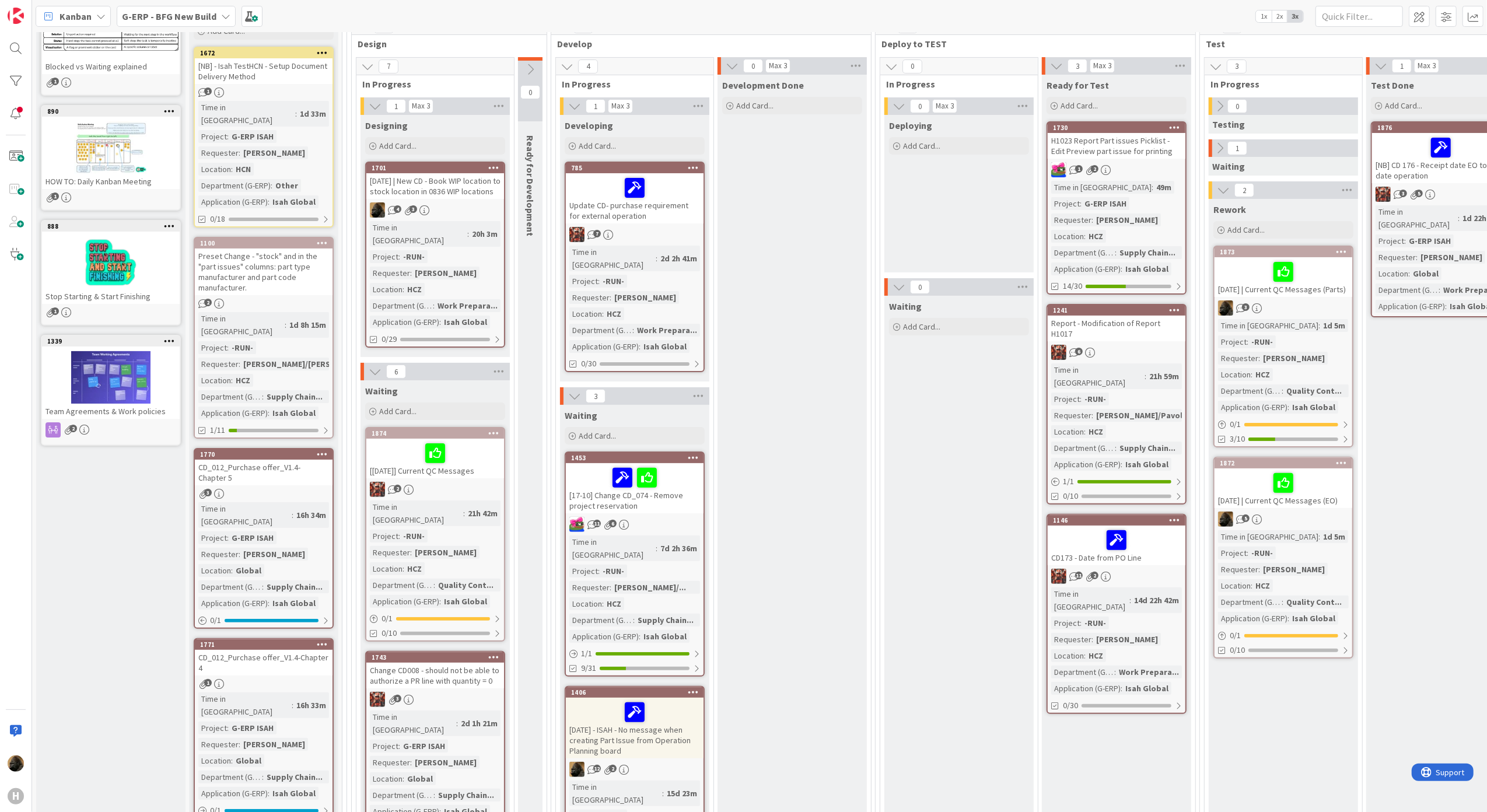
scroll to position [133, 0]
click at [238, 459] on div "CD_012_Purchase offer_V1.4- Chapter 5" at bounding box center [263, 471] width 138 height 26
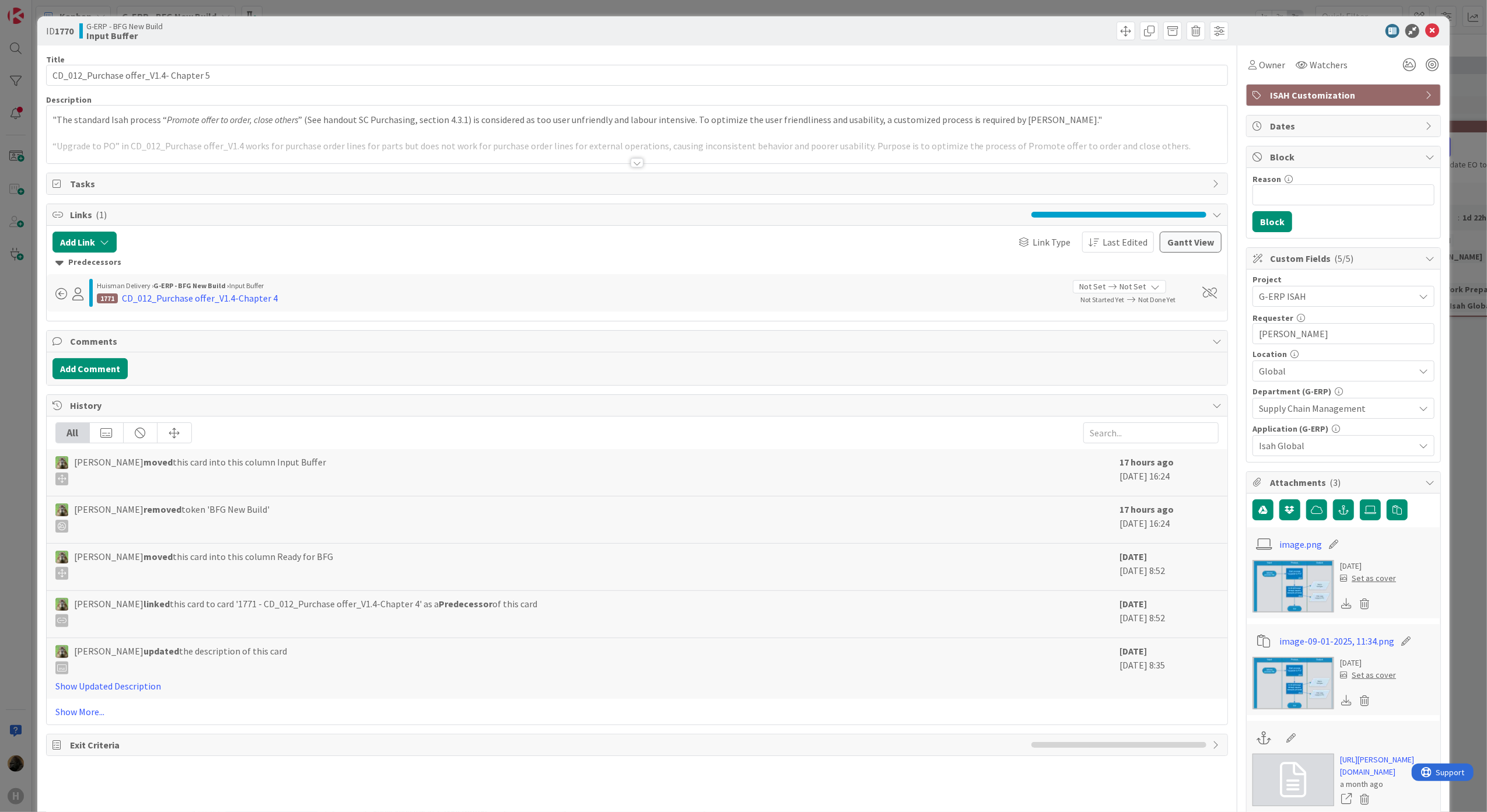
click at [633, 165] on div at bounding box center [637, 162] width 13 height 9
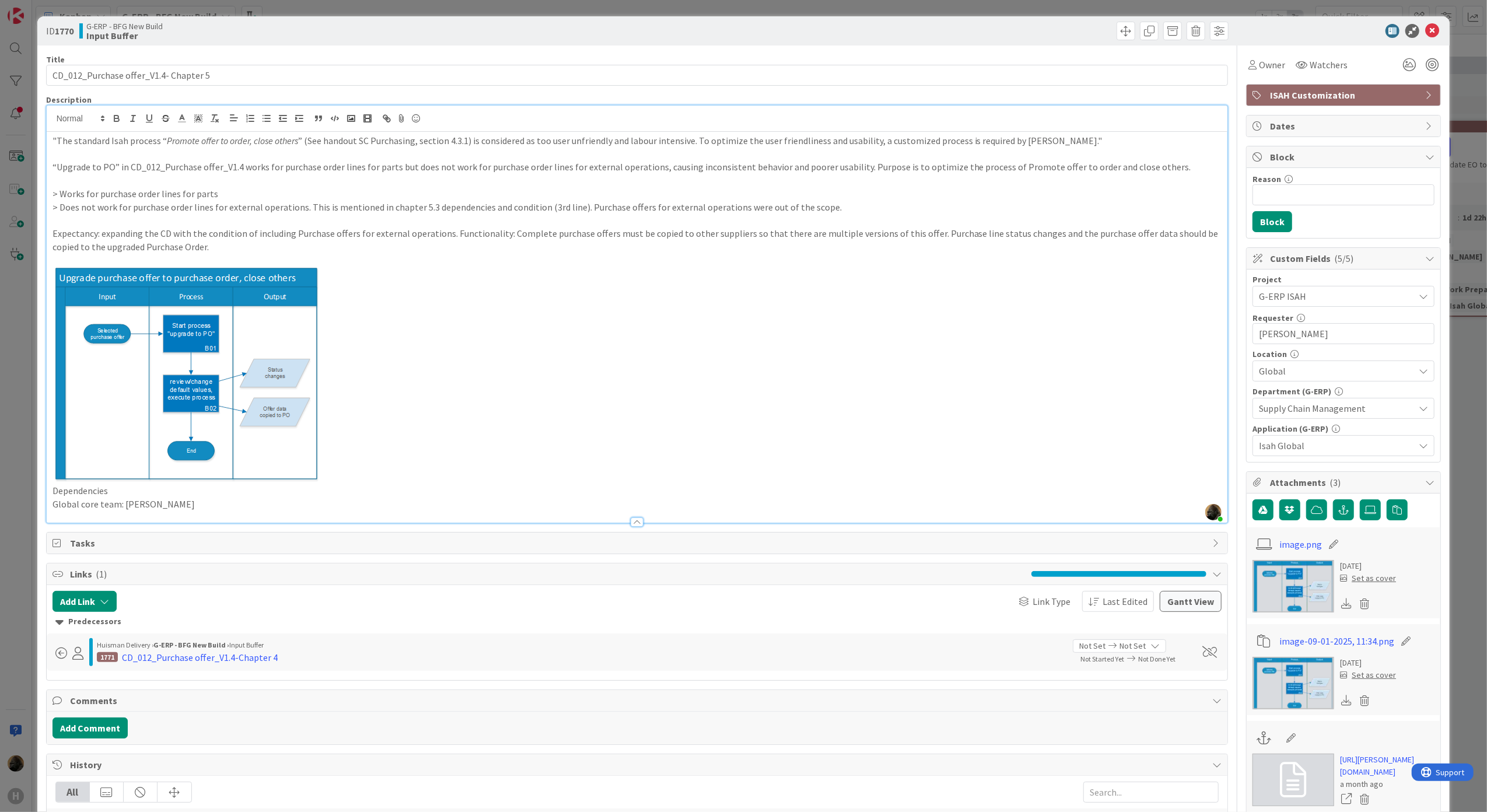
click at [19, 383] on div "ID 1770 G-ERP - BFG New Build Input Buffer Title 37 / 128 CD_012_Purchase offer…" at bounding box center [743, 406] width 1487 height 812
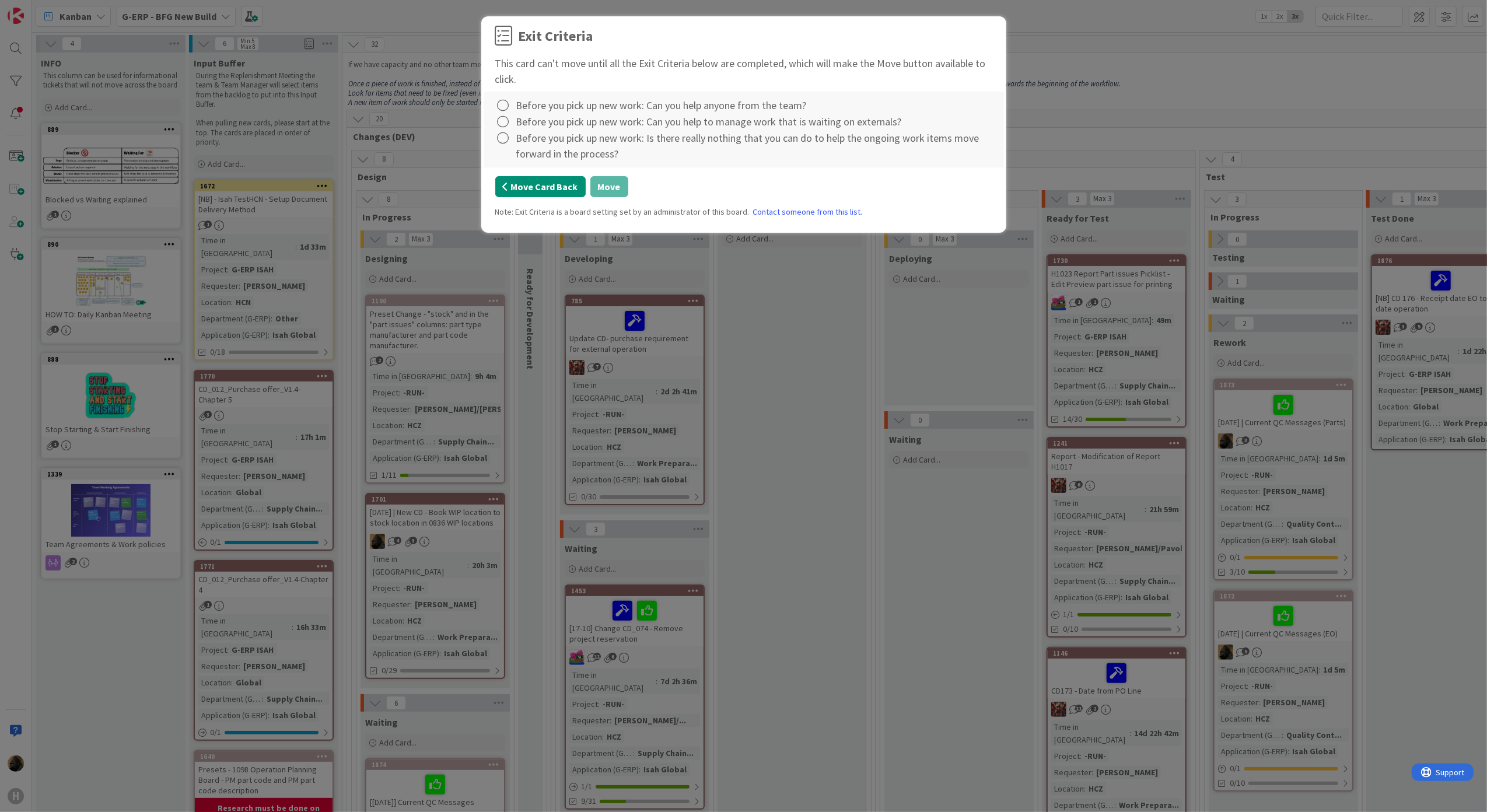
click at [545, 191] on button "Move Card Back" at bounding box center [540, 186] width 90 height 21
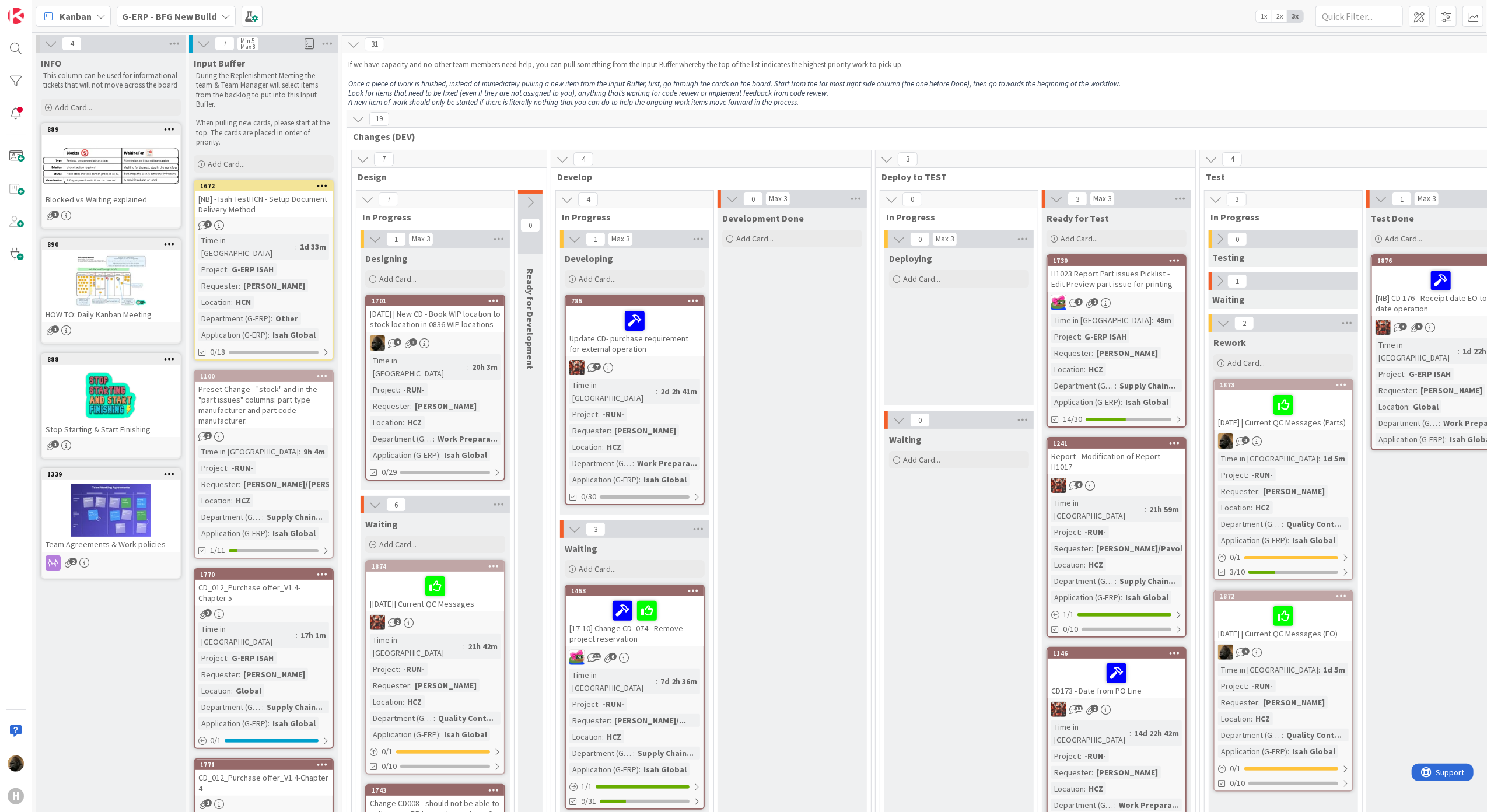
click at [452, 327] on div "[DATE] | New CD - Book WIP location to stock location in 0836 WIP locations" at bounding box center [435, 319] width 138 height 26
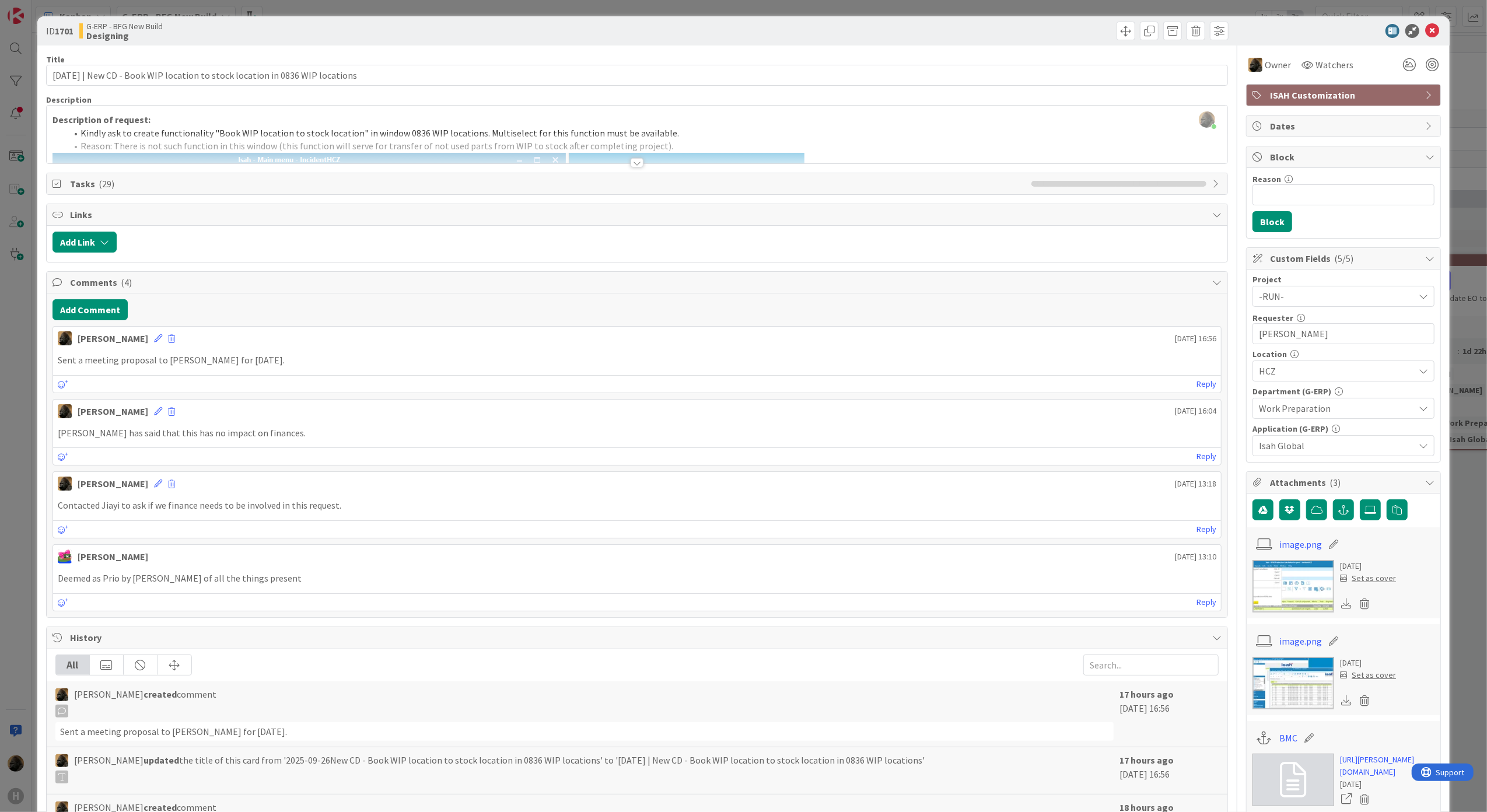
click at [631, 165] on div at bounding box center [637, 162] width 13 height 9
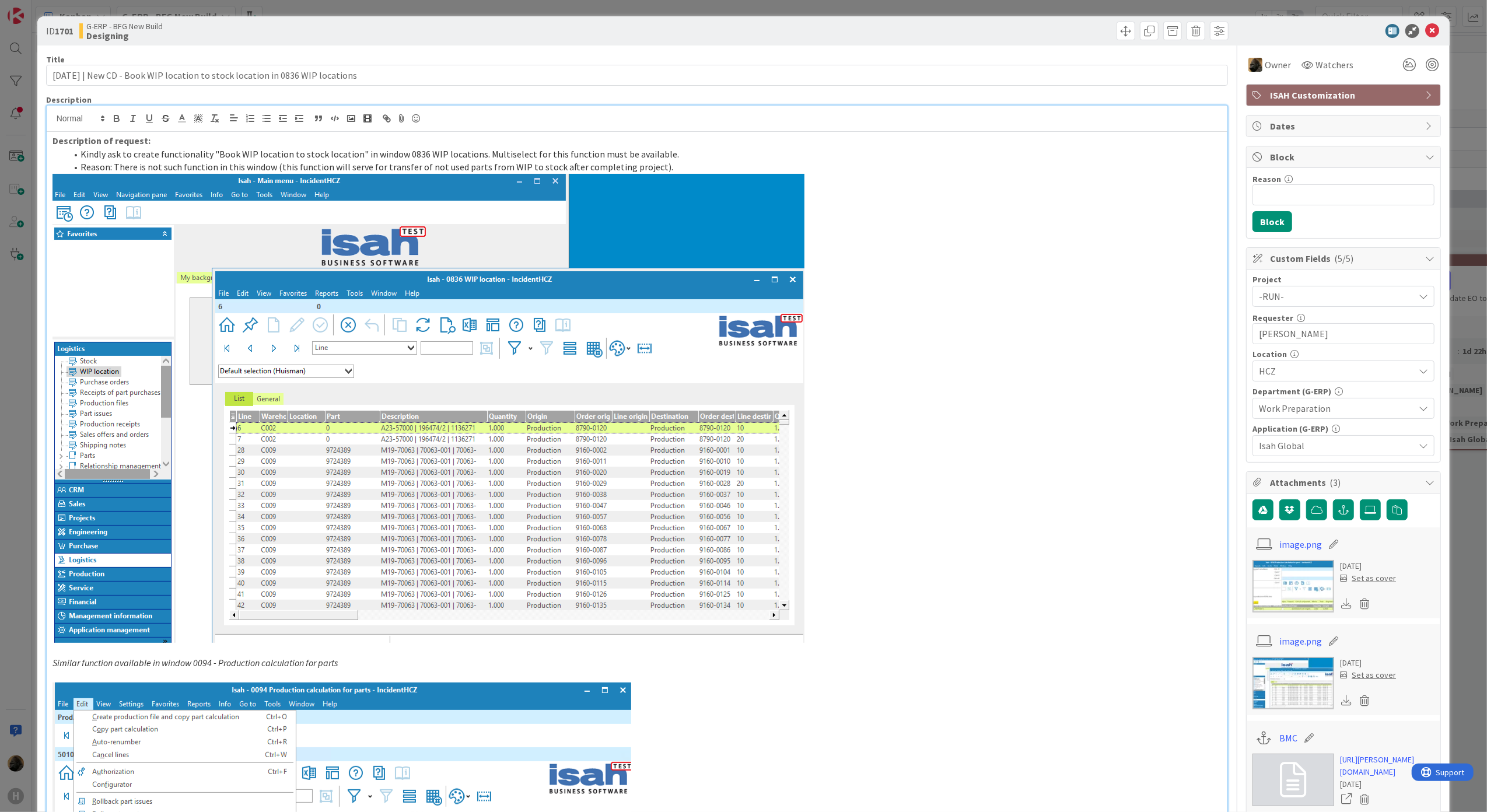
click at [547, 172] on span "Reason: There is not such function in this window (this function will serve for…" at bounding box center [377, 167] width 593 height 12
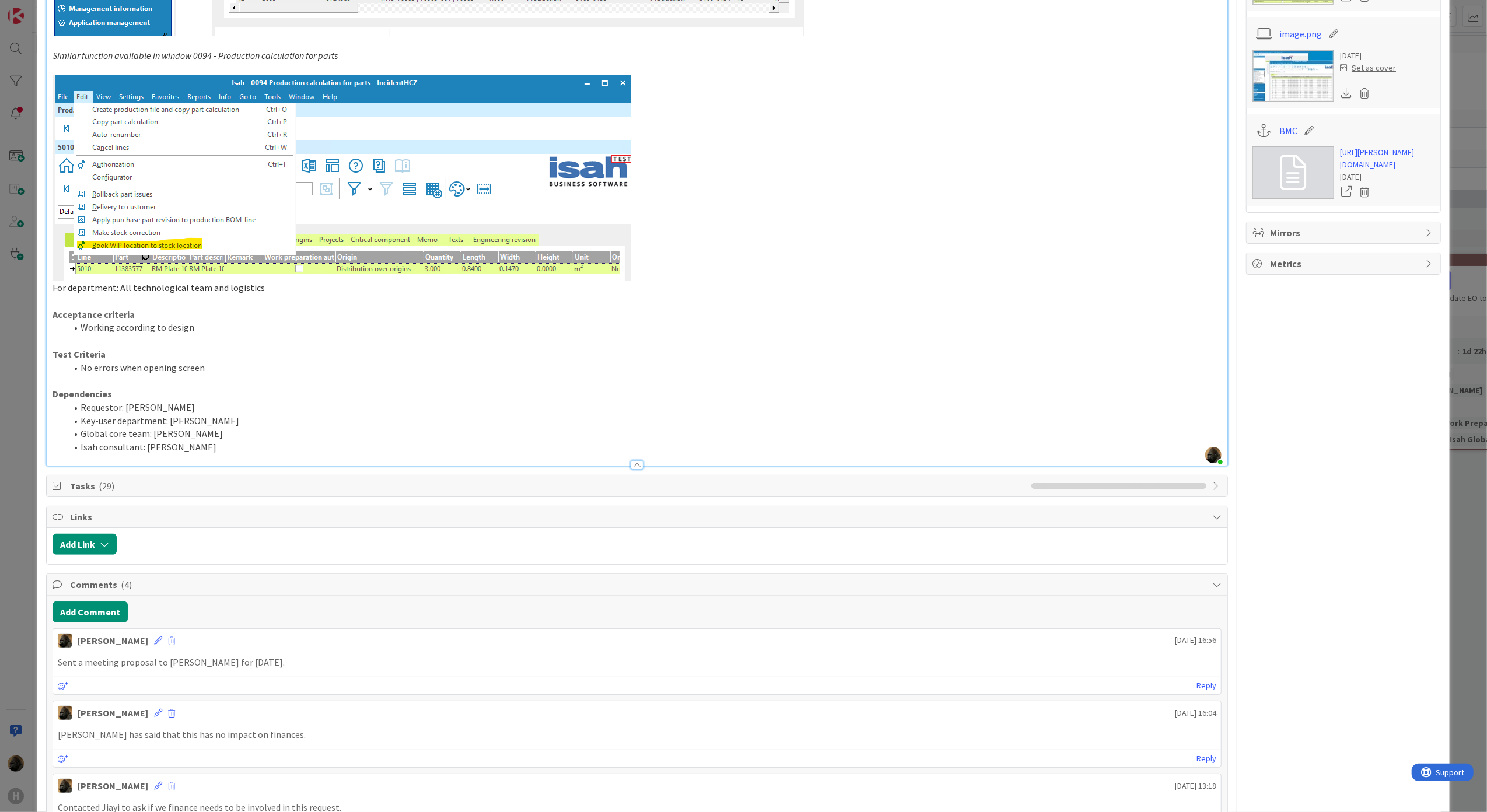
scroll to position [609, 0]
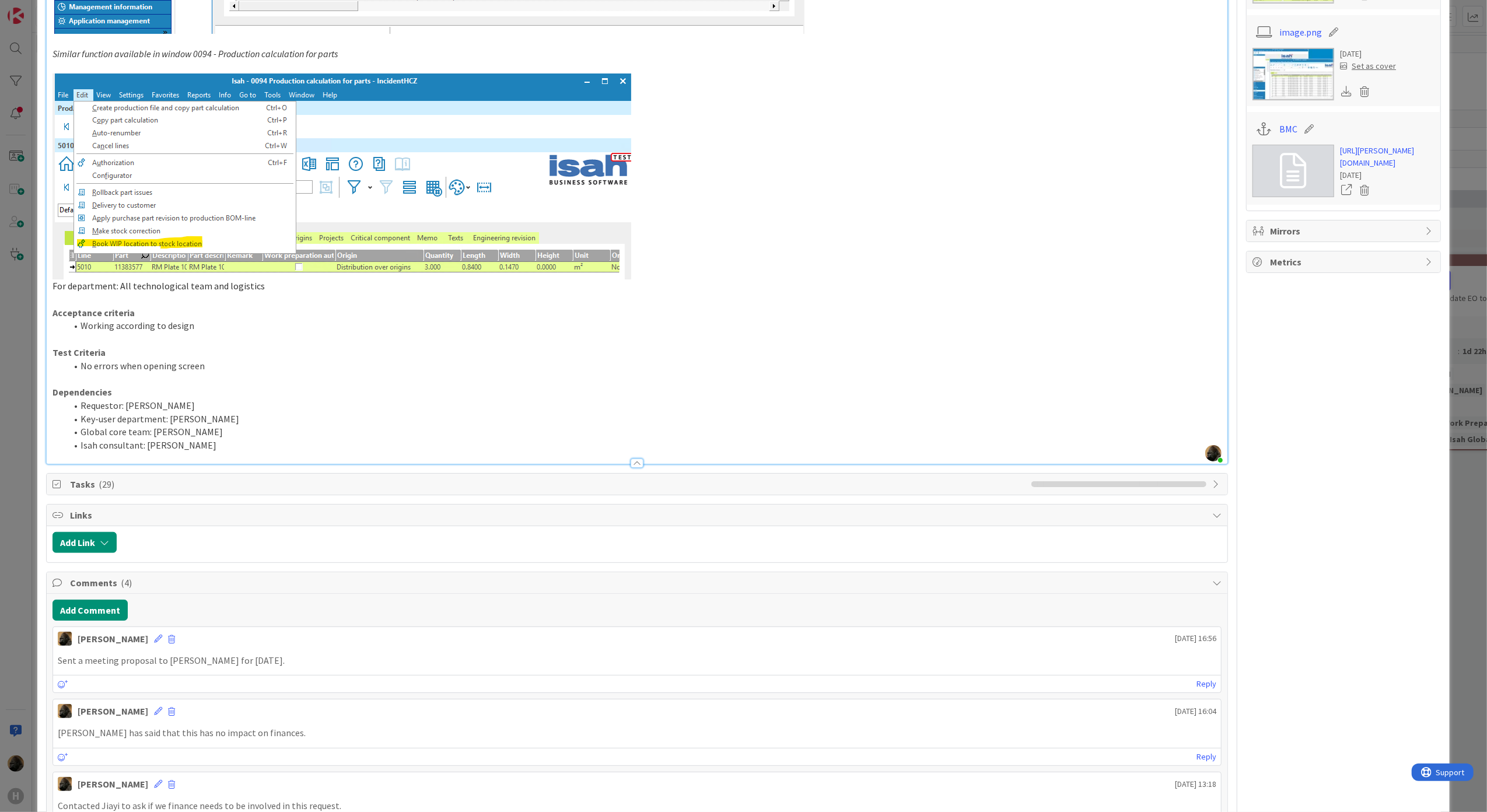
click at [178, 489] on span "Tasks ( 29 )" at bounding box center [548, 484] width 957 height 14
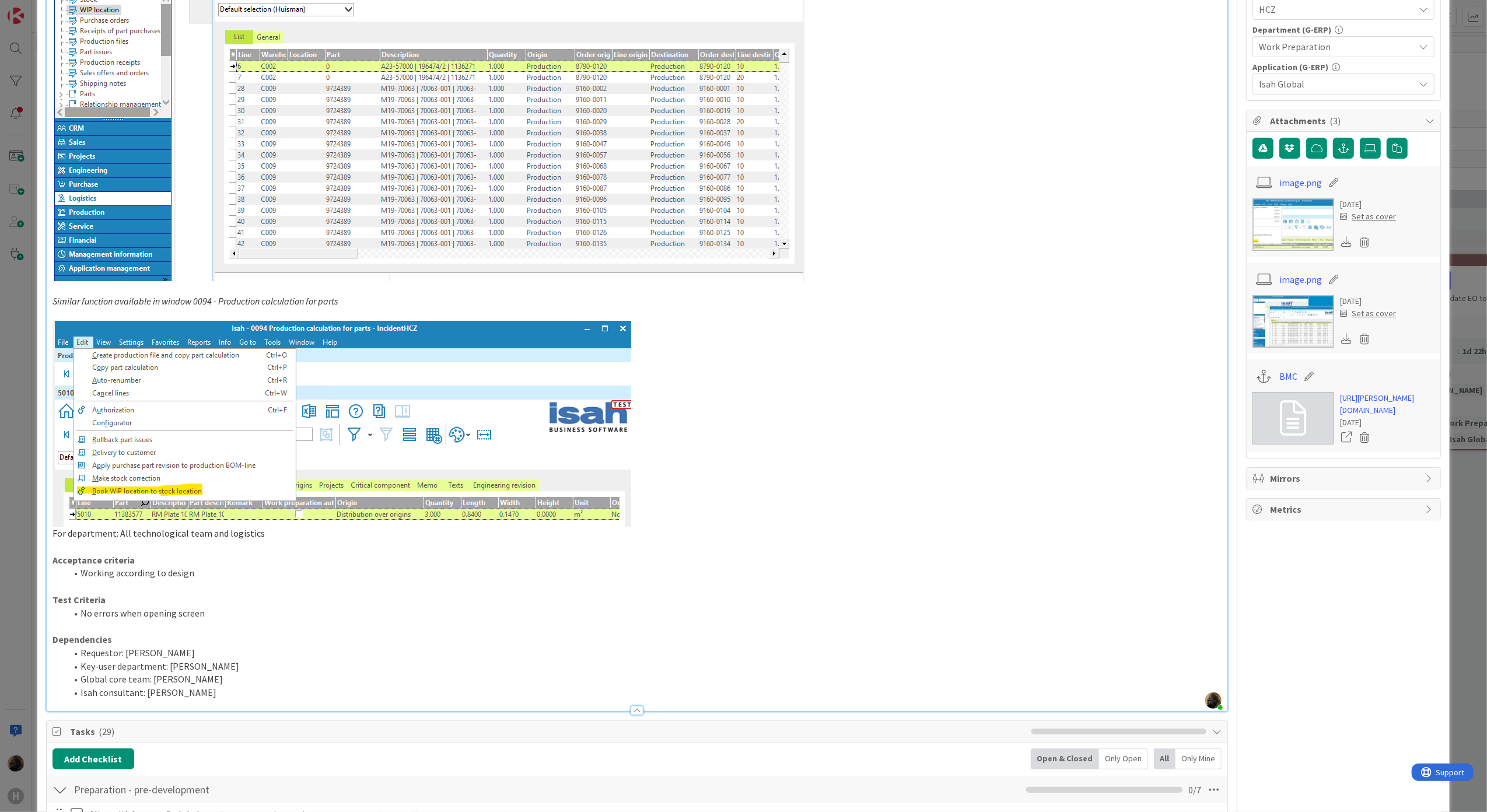
scroll to position [362, 0]
click at [97, 497] on img at bounding box center [342, 423] width 579 height 206
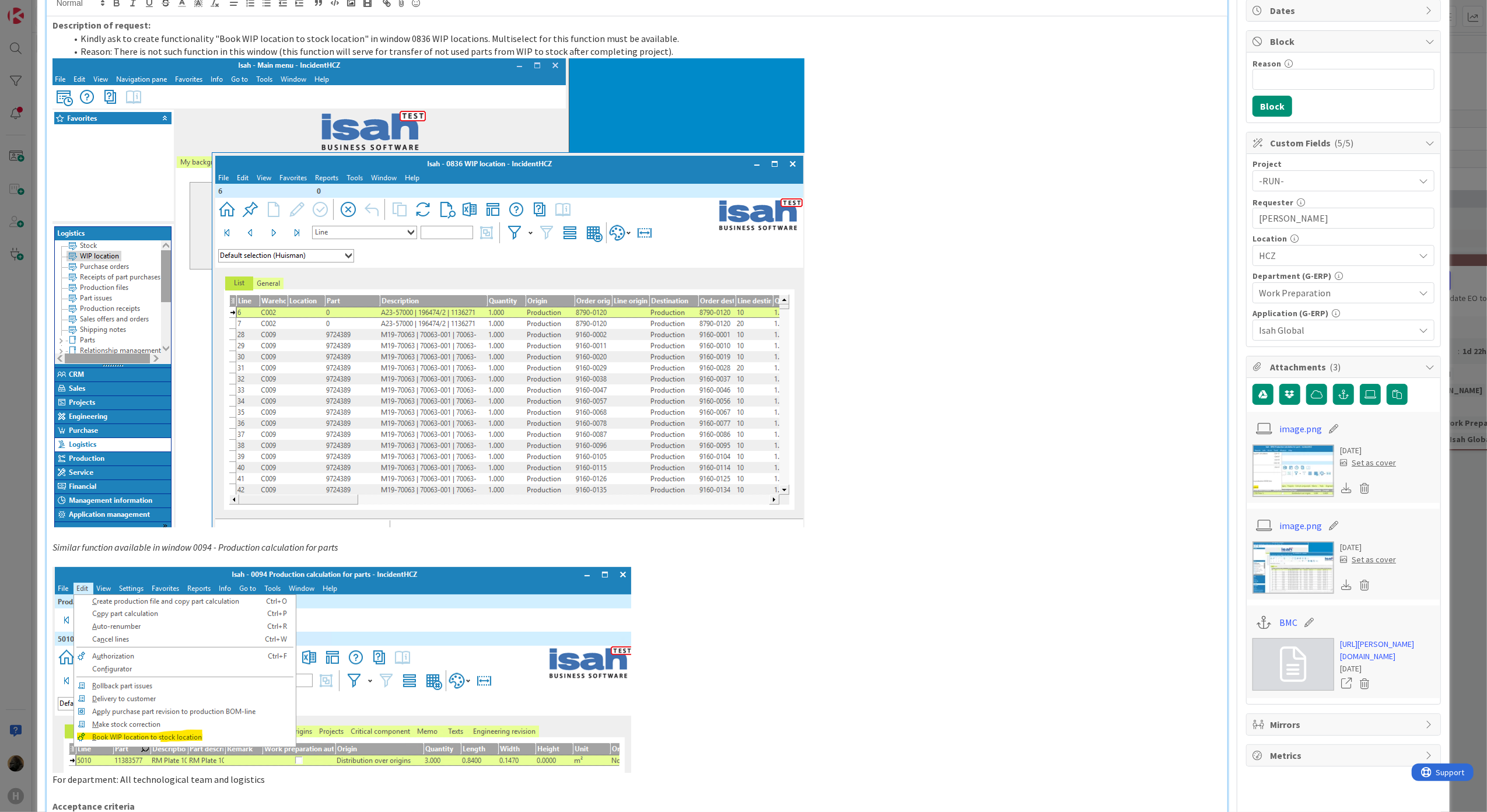
scroll to position [0, 0]
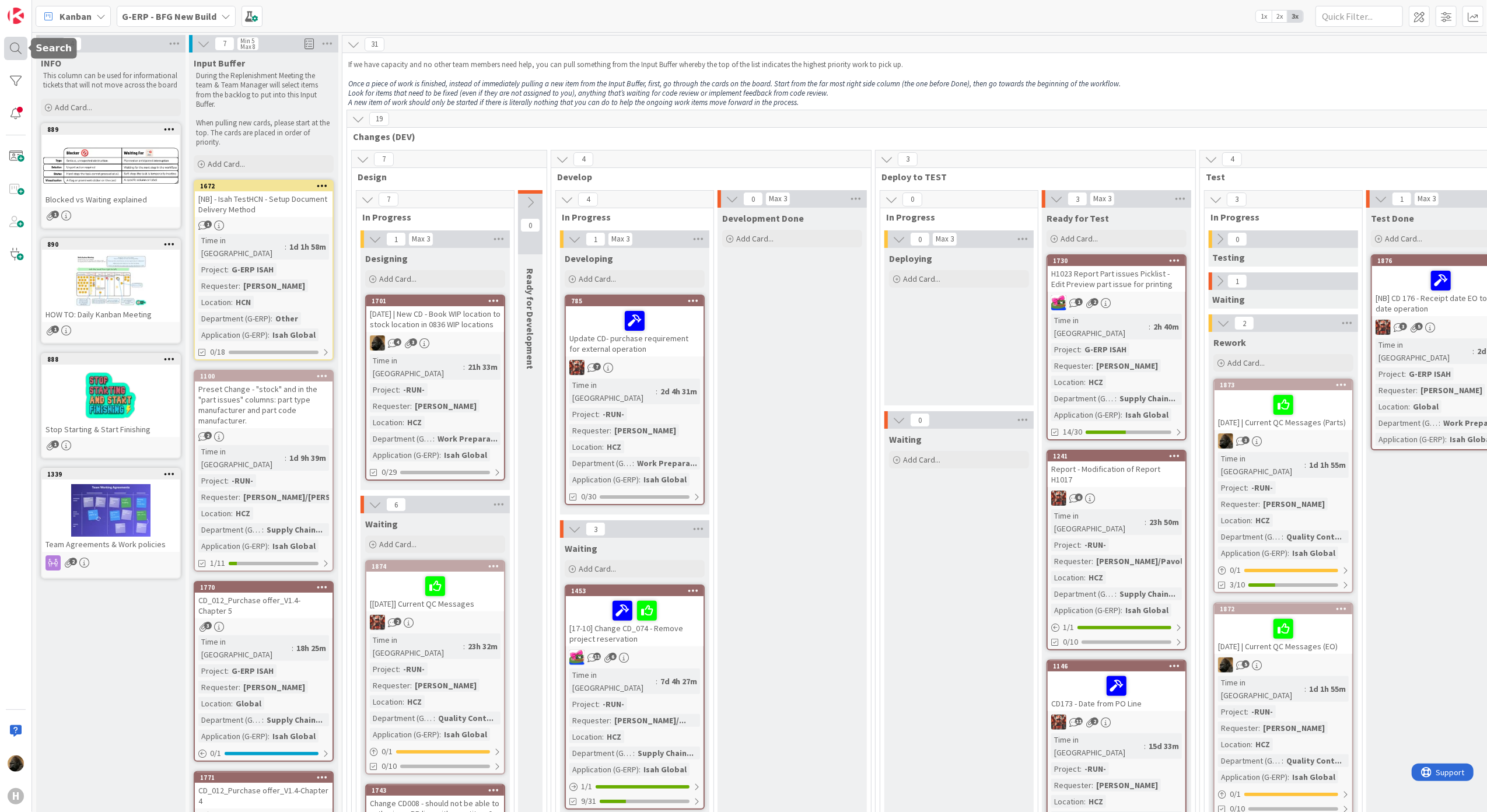
click at [19, 49] on div at bounding box center [16, 48] width 23 height 23
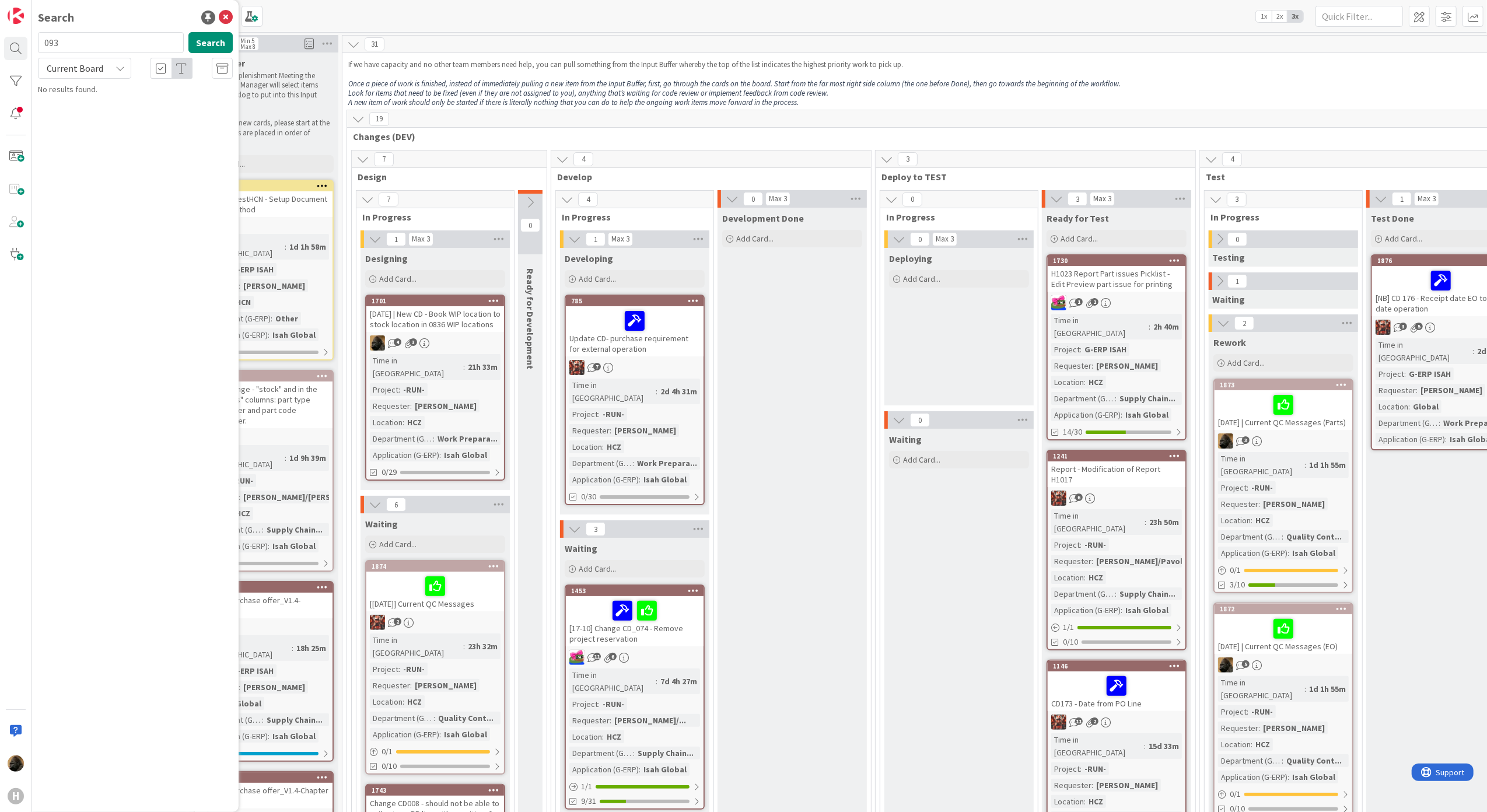
click at [67, 64] on span "Current Board" at bounding box center [75, 68] width 57 height 12
click at [75, 110] on span "All Boards" at bounding box center [105, 117] width 121 height 17
click at [224, 47] on button "Search" at bounding box center [210, 42] width 44 height 21
click at [135, 41] on input "093" at bounding box center [111, 42] width 146 height 21
type input "93"
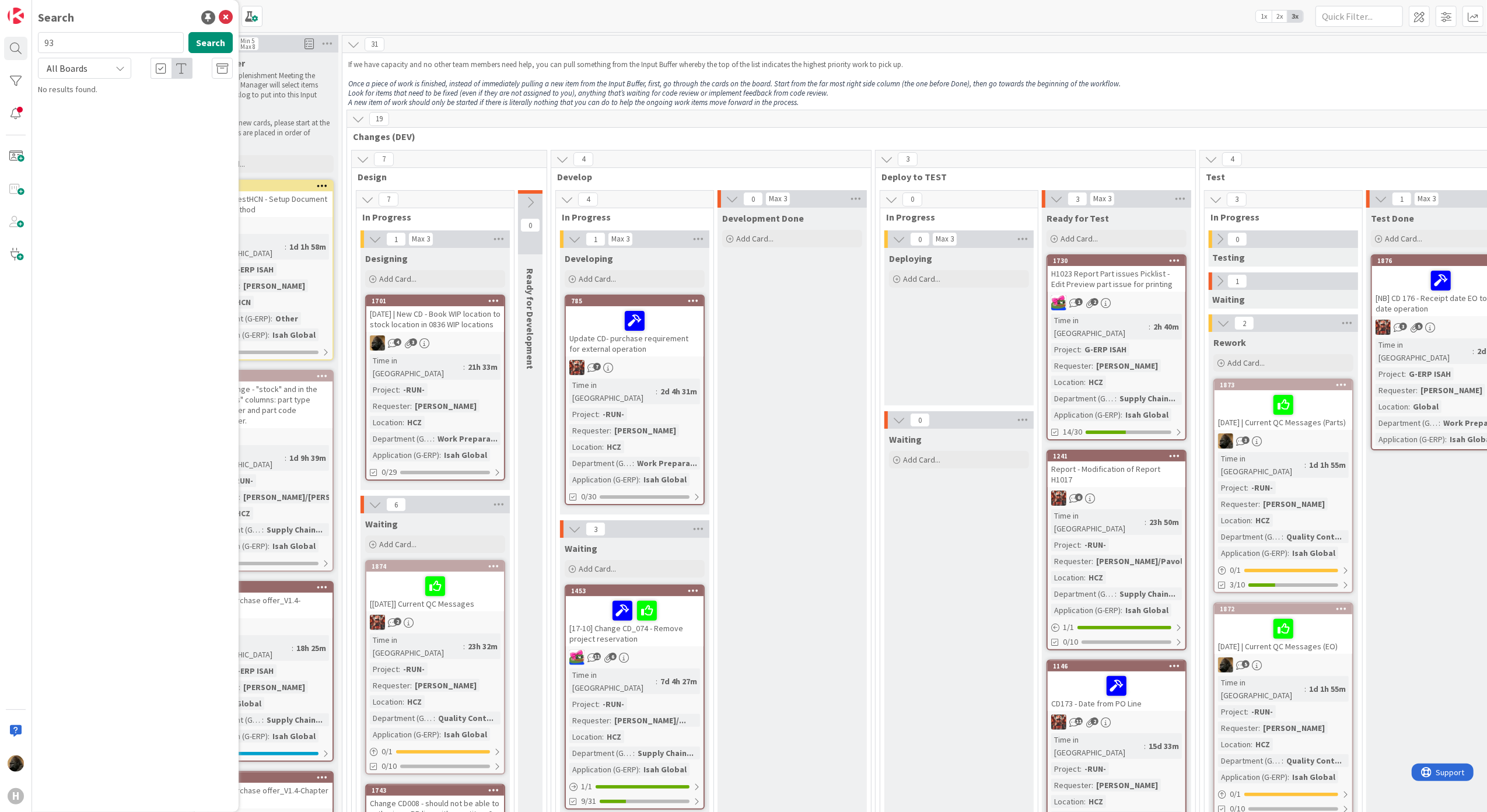
click at [454, 320] on div "[DATE] | New CD - Book WIP location to stock location in 0836 WIP locations" at bounding box center [435, 319] width 138 height 26
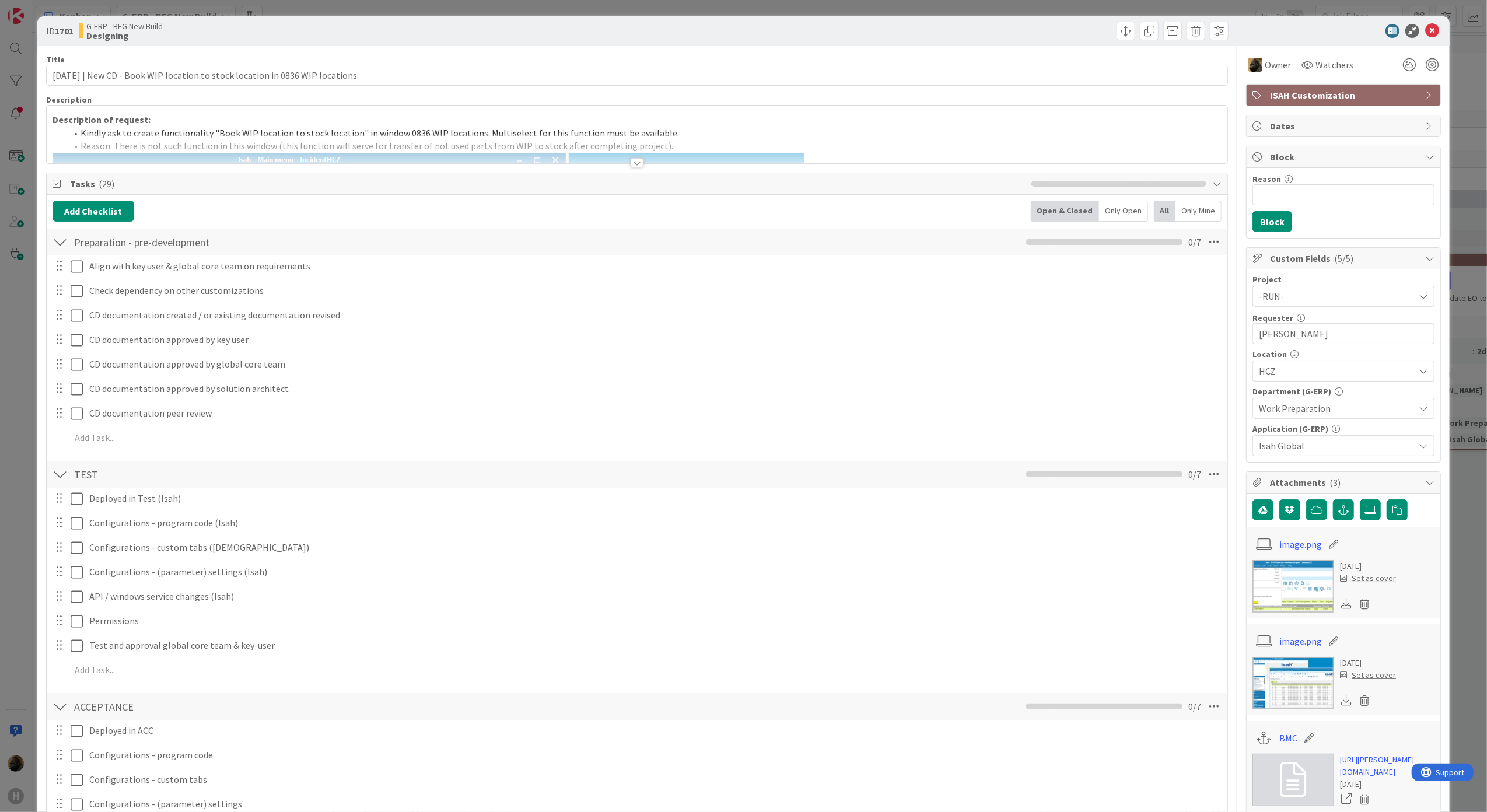
click at [631, 163] on div at bounding box center [637, 162] width 13 height 9
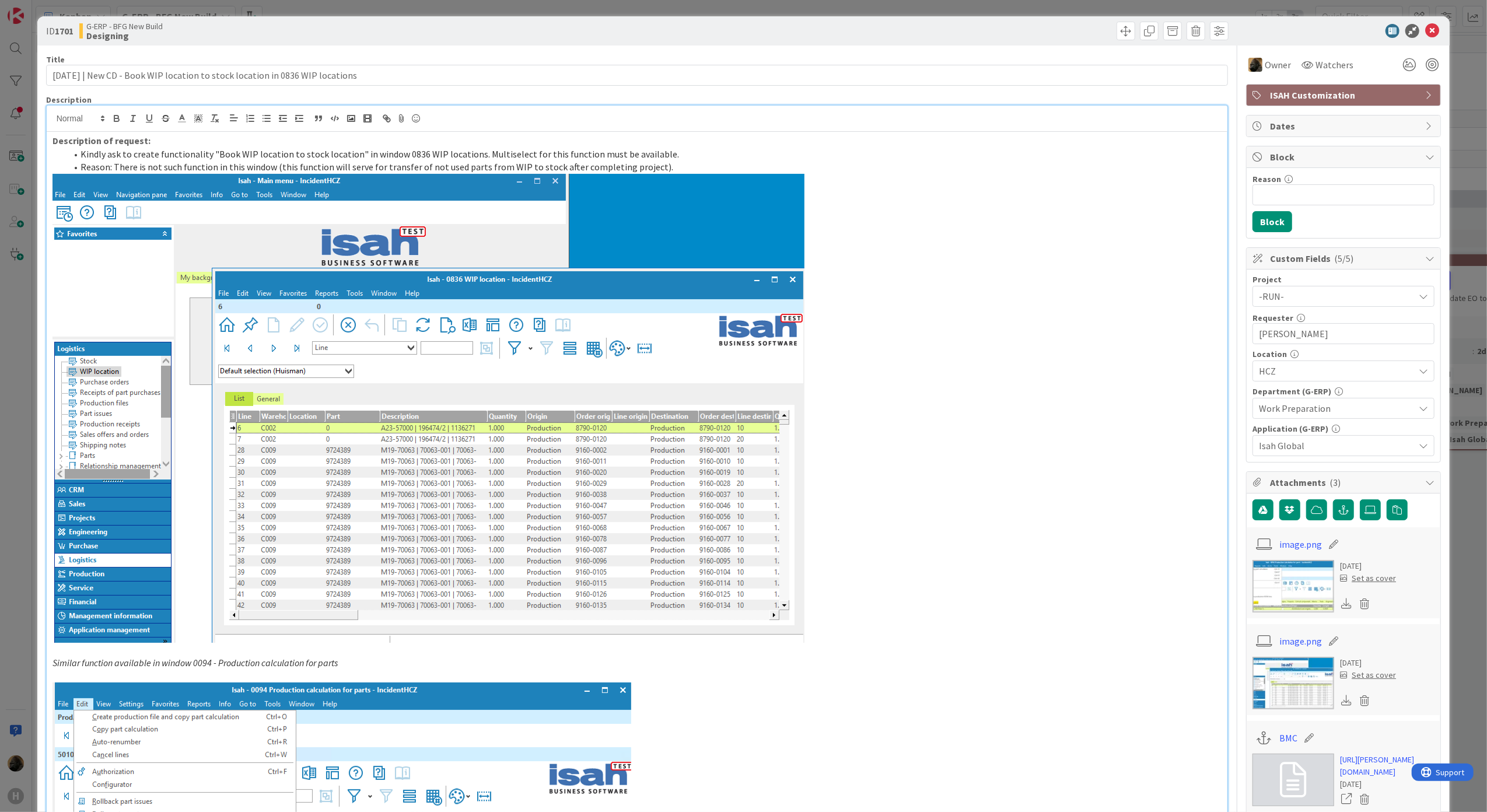
drag, startPoint x: 348, startPoint y: 665, endPoint x: 49, endPoint y: 662, distance: 299.0
click at [49, 662] on div "Description of request: Kindly ask to create functionality "Book WIP location t…" at bounding box center [637, 602] width 1181 height 940
click at [55, 663] on em "Similar function available in window 0094 - Production calculation for parts" at bounding box center [195, 662] width 285 height 12
drag, startPoint x: 55, startPoint y: 663, endPoint x: 335, endPoint y: 661, distance: 280.0
click at [335, 661] on em "Similar function available in window 0094 - Production calculation for parts" at bounding box center [195, 662] width 285 height 12
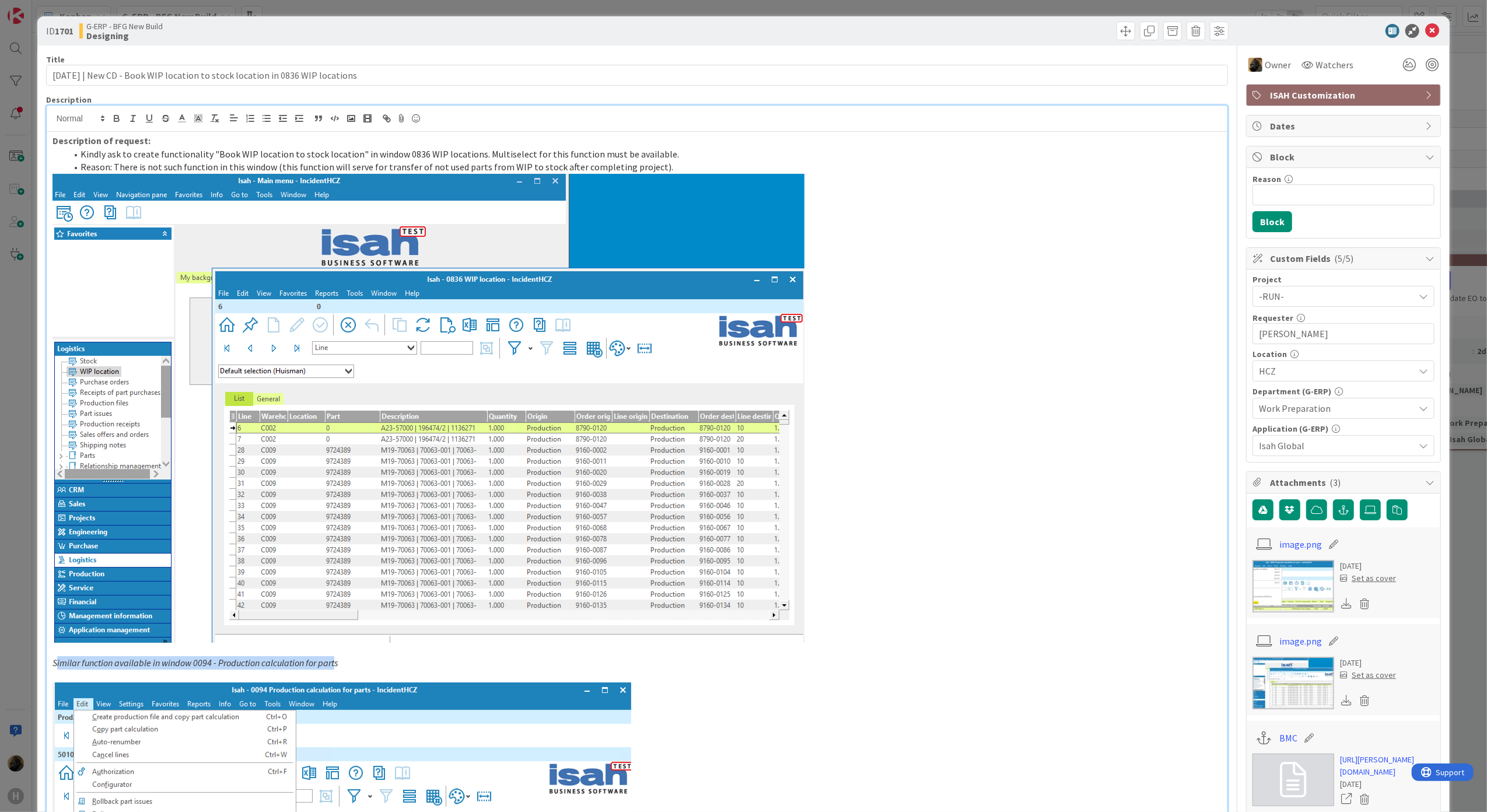
scroll to position [213, 0]
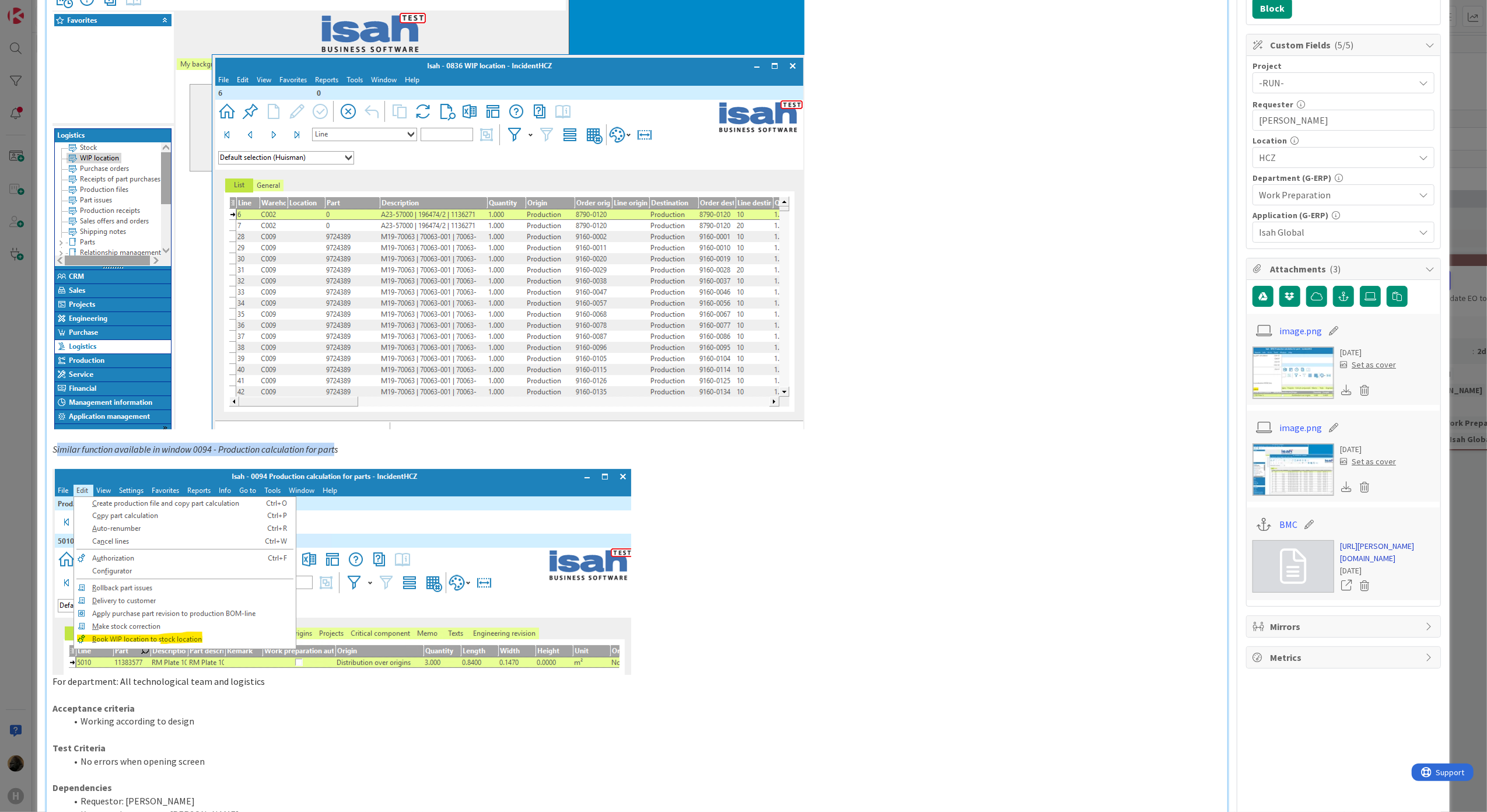
click at [1368, 561] on link "[URL][PERSON_NAME][DOMAIN_NAME]" at bounding box center [1387, 552] width 94 height 24
